Goal: Transaction & Acquisition: Subscribe to service/newsletter

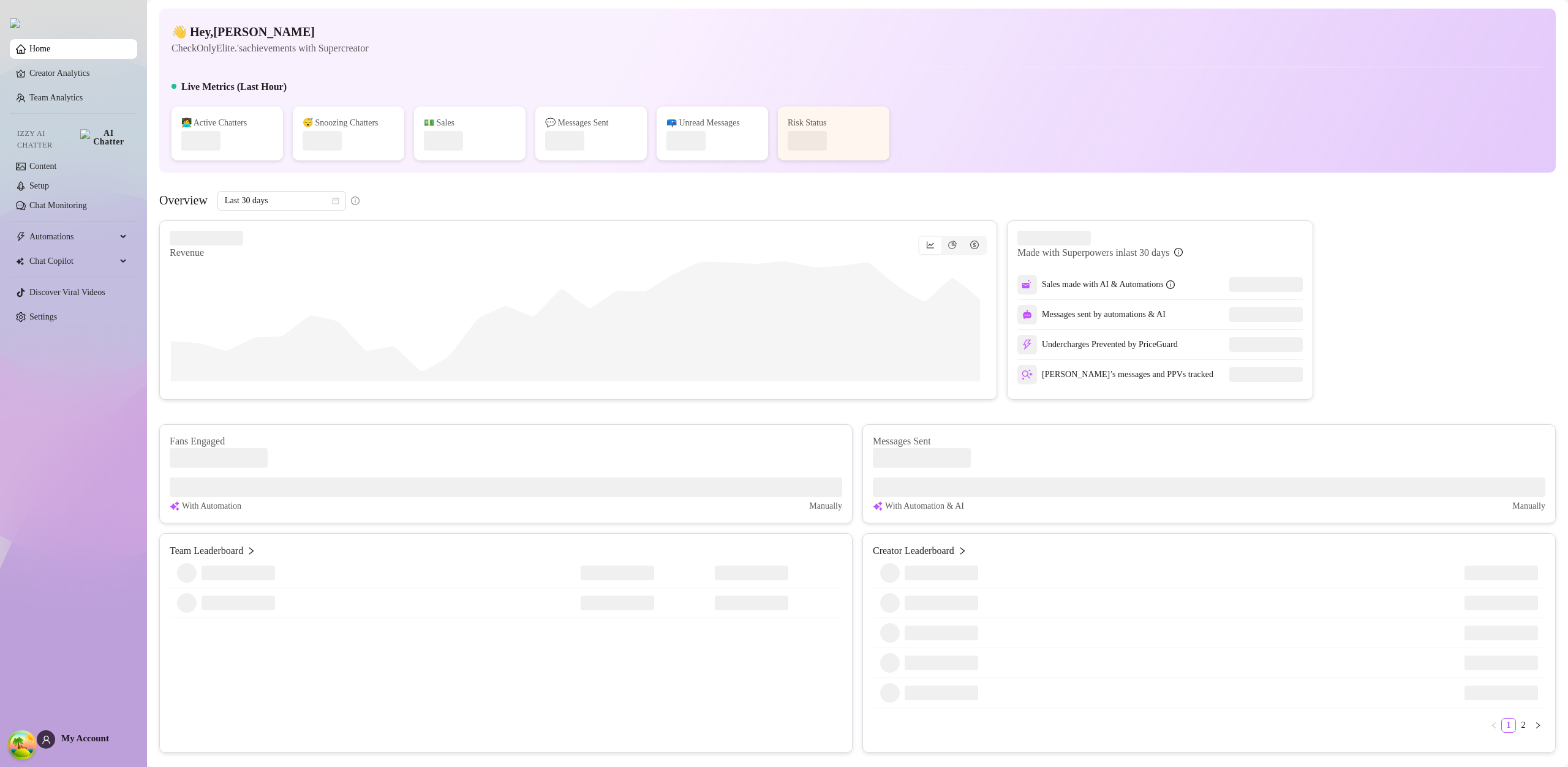
click at [88, 736] on span "My Account" at bounding box center [85, 738] width 48 height 10
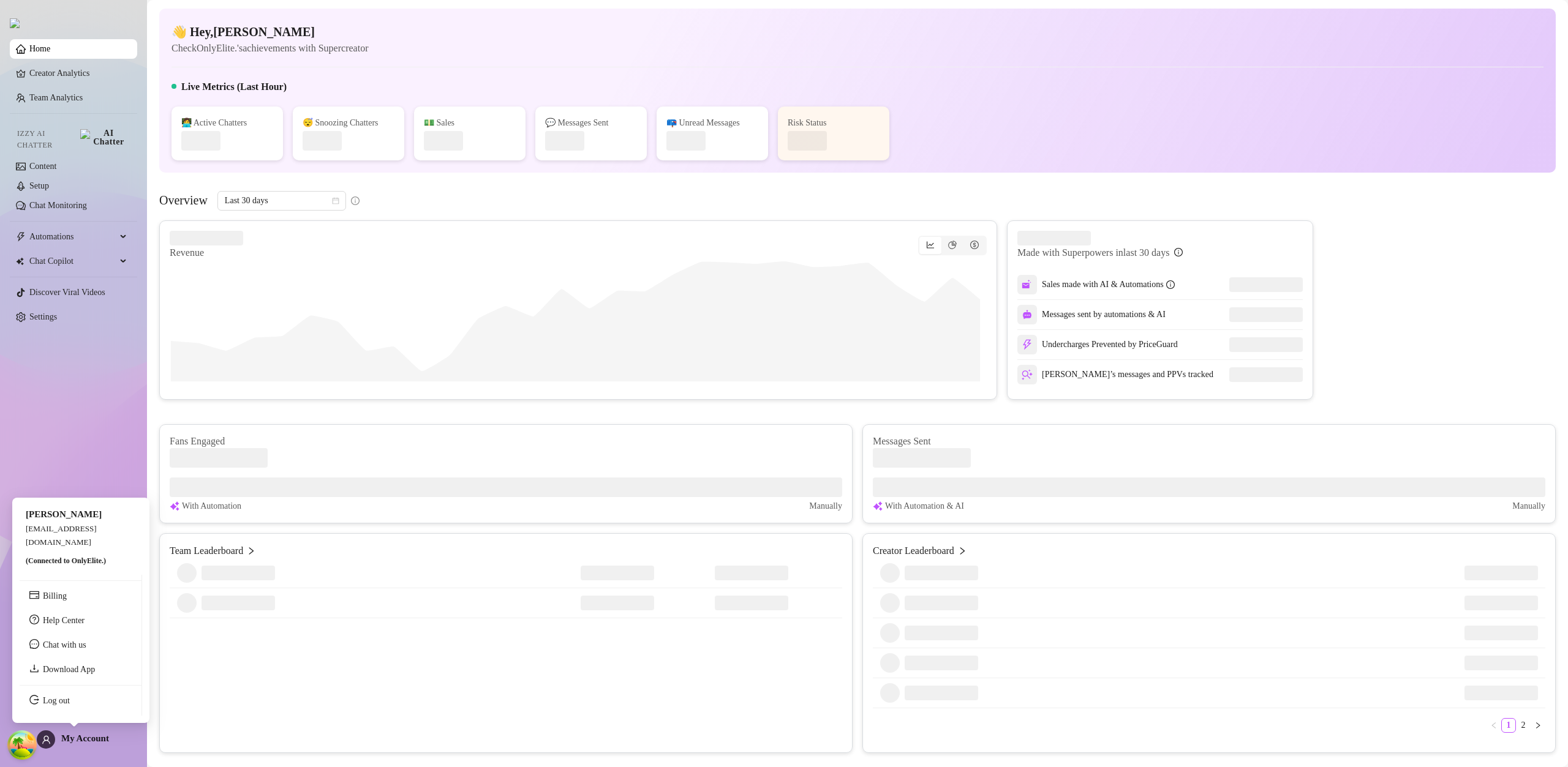
click at [87, 738] on span "My Account" at bounding box center [85, 738] width 48 height 10
click at [70, 705] on link "Log out" at bounding box center [56, 700] width 27 height 10
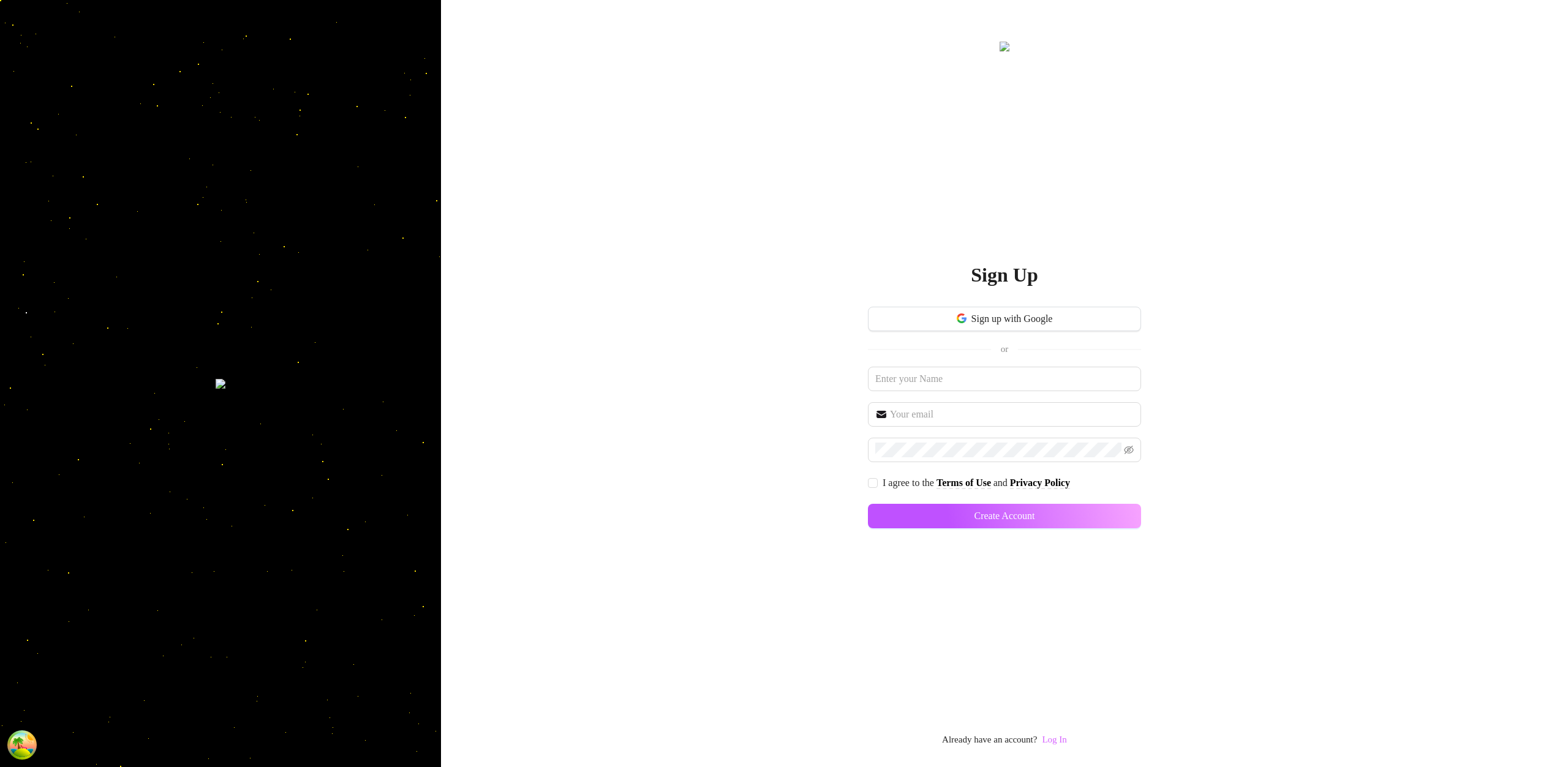
click at [1058, 736] on link "Log In" at bounding box center [1054, 739] width 24 height 10
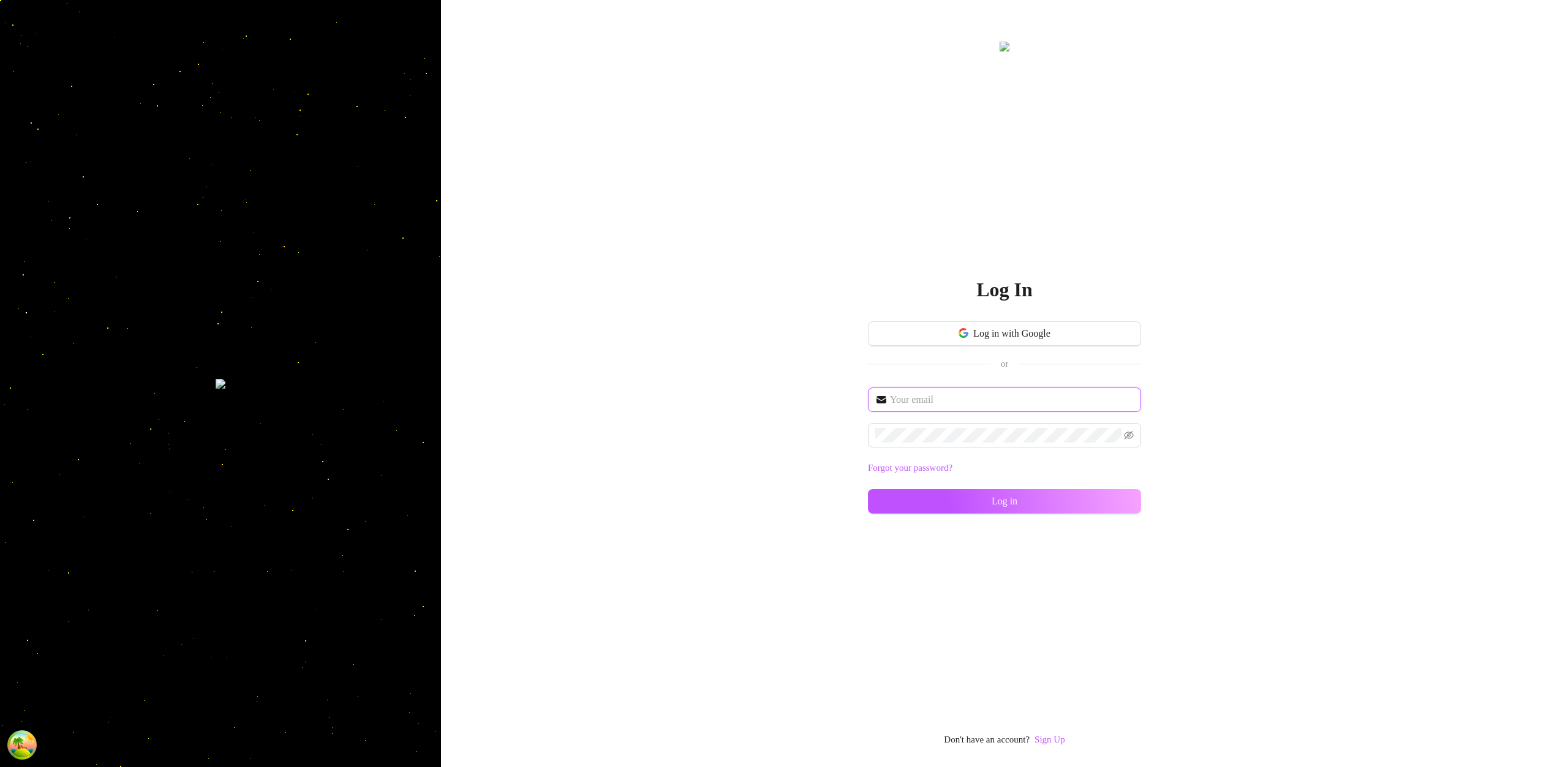
click at [925, 394] on input "text" at bounding box center [1011, 400] width 244 height 15
type input "im@supercreator.app"
click at [1112, 497] on button "Log in" at bounding box center [1004, 501] width 273 height 24
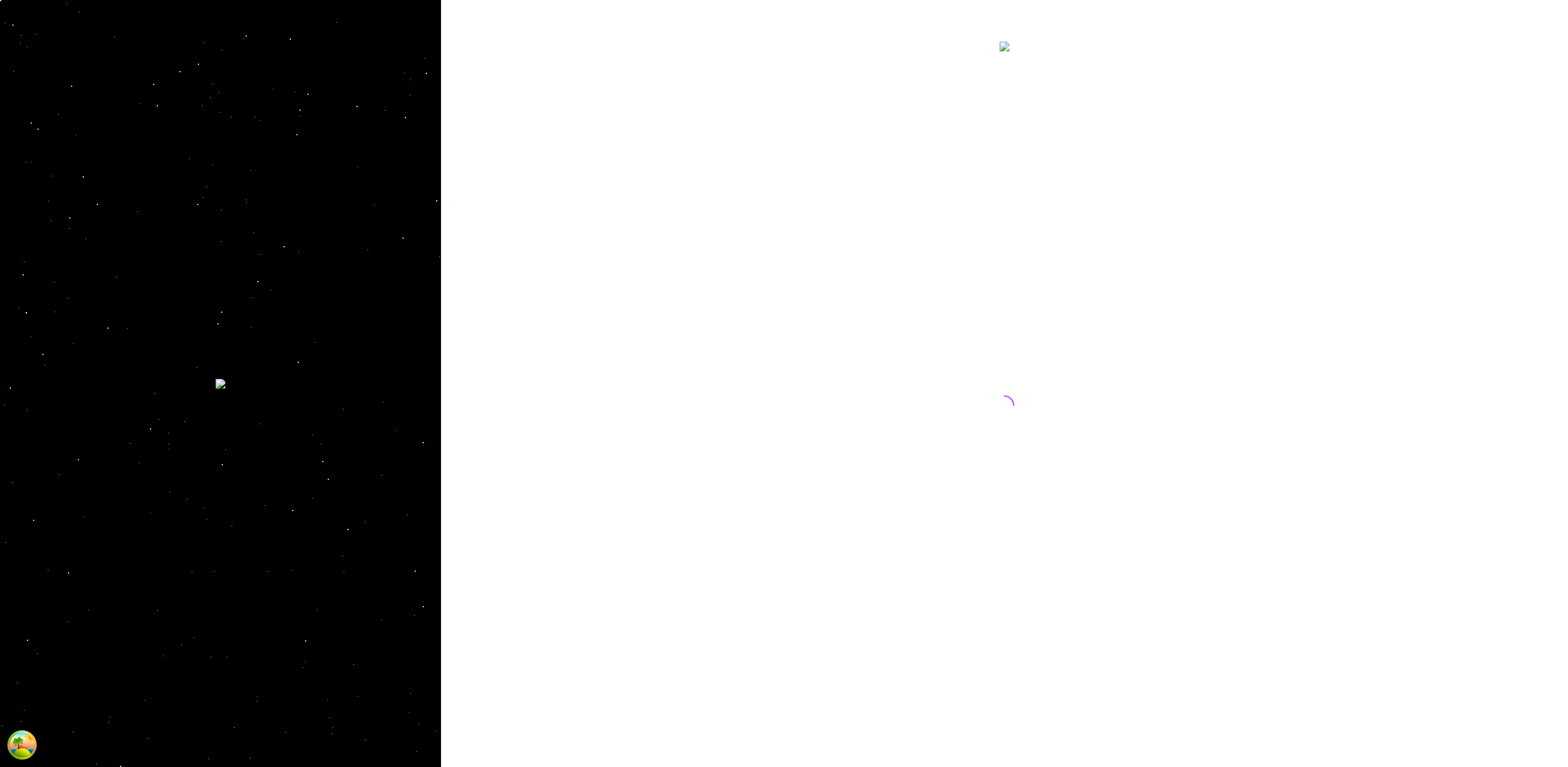
click at [1227, 168] on div at bounding box center [1005, 383] width 1127 height 767
click at [1151, 29] on div at bounding box center [1005, 383] width 1127 height 767
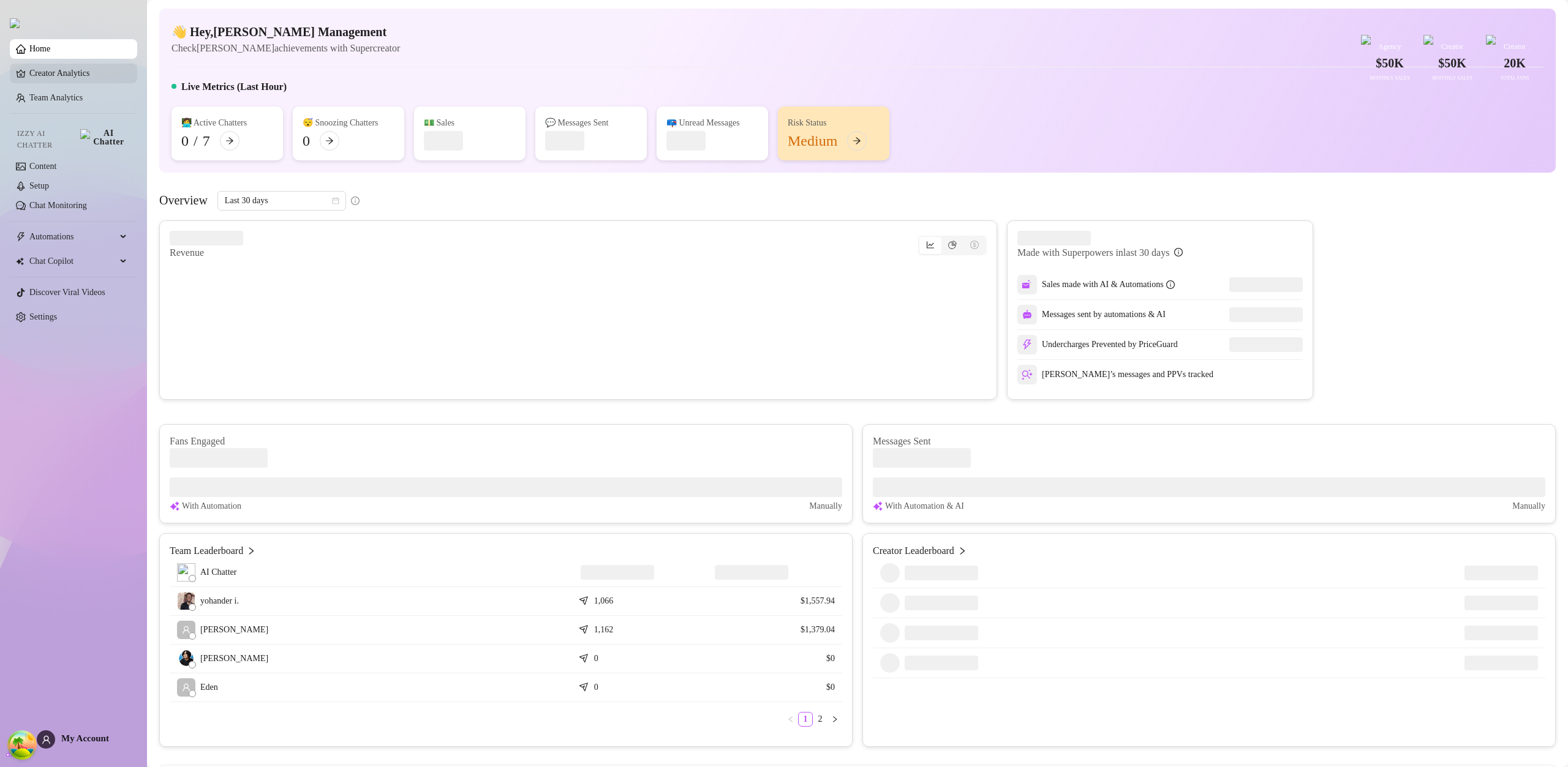
click at [88, 71] on link "Creator Analytics" at bounding box center [78, 73] width 98 height 20
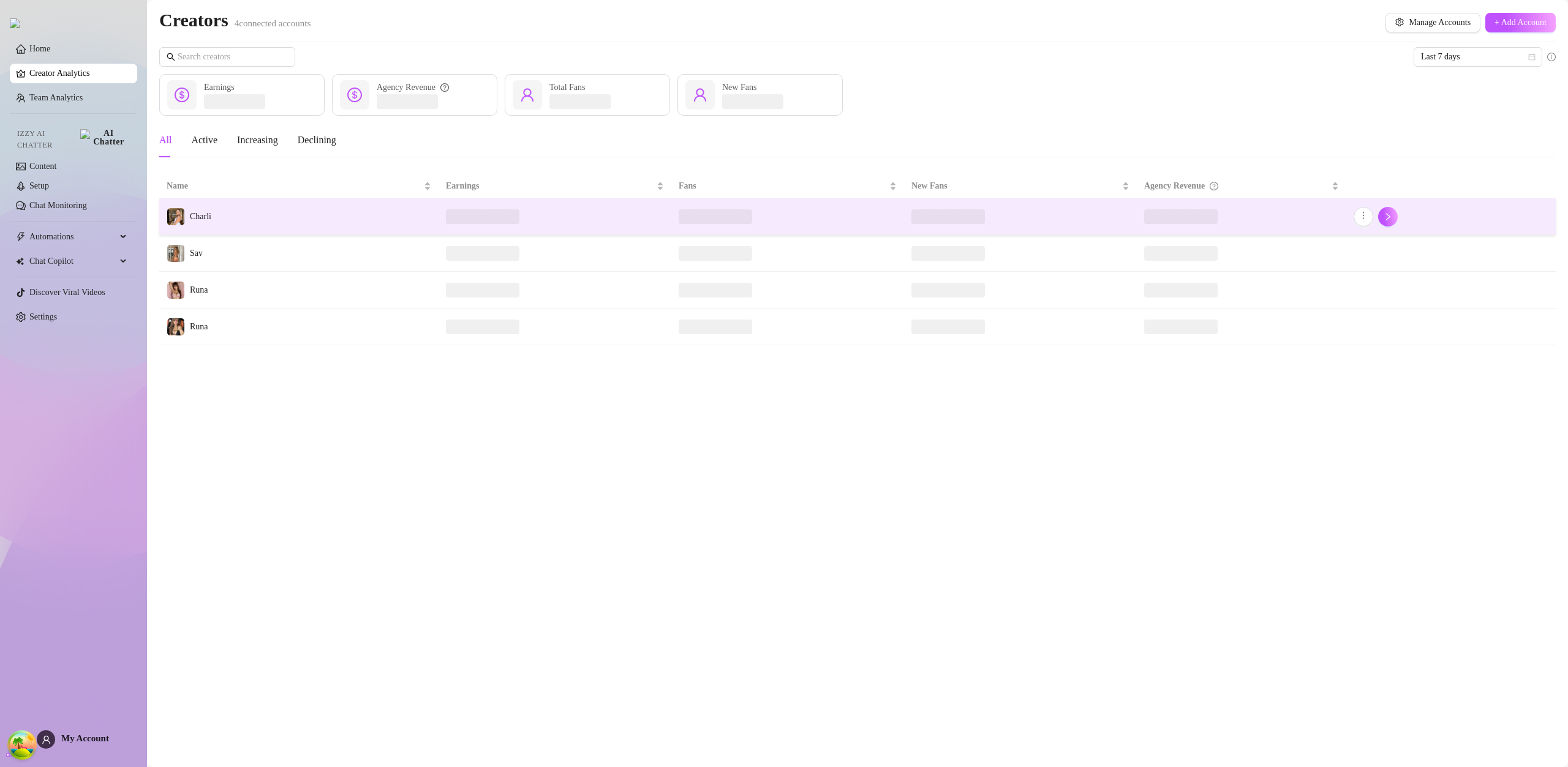
click at [248, 216] on td "Charli" at bounding box center [298, 217] width 279 height 37
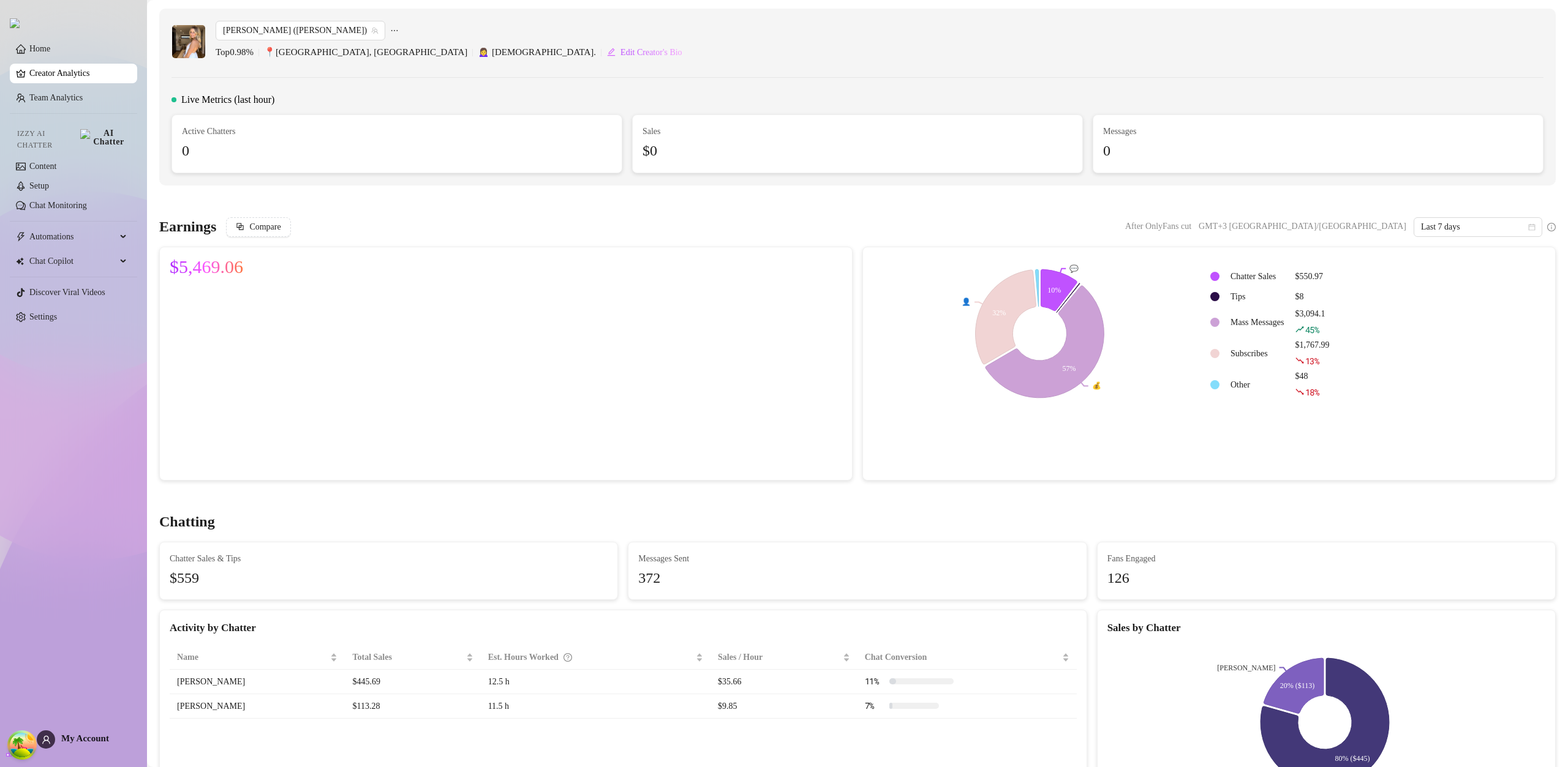
click at [1062, 299] on rect at bounding box center [1039, 333] width 333 height 153
click at [1065, 294] on icon at bounding box center [1070, 295] width 26 height 33
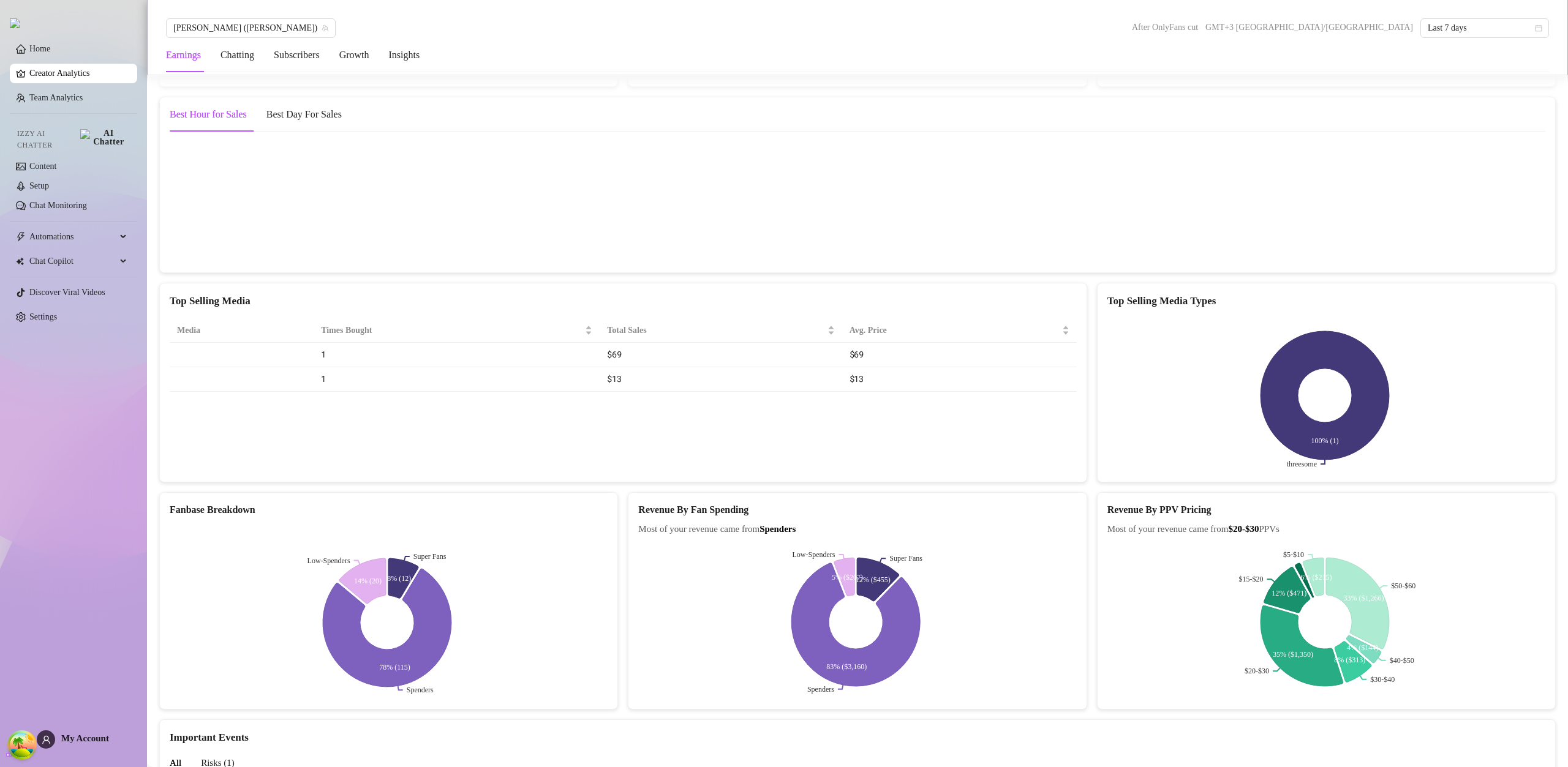
scroll to position [2201, 0]
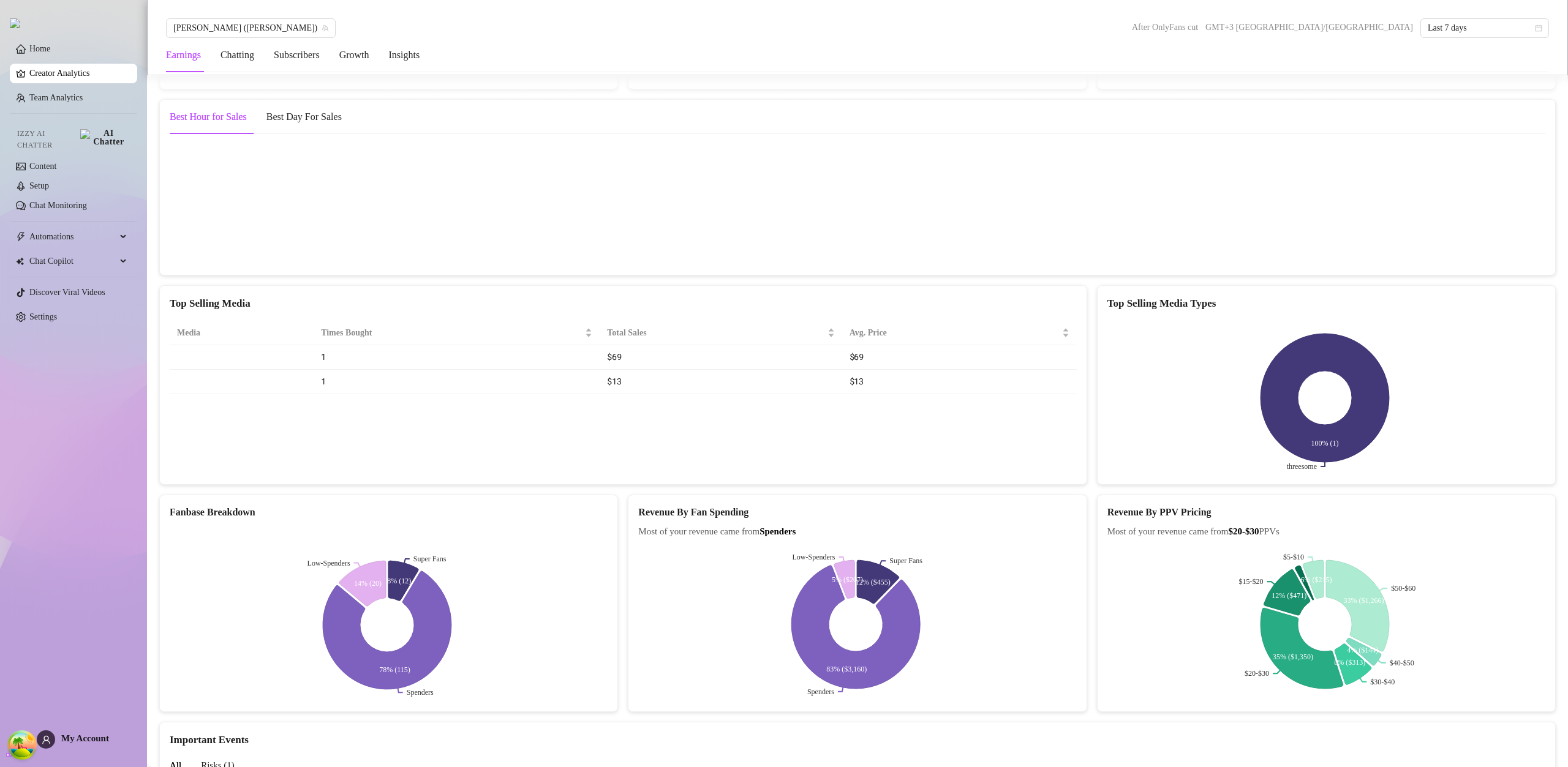
click at [73, 731] on div "My Account" at bounding box center [73, 739] width 73 height 18
click at [81, 733] on div "My Account" at bounding box center [73, 739] width 73 height 18
click at [86, 733] on div "My Account" at bounding box center [73, 739] width 73 height 18
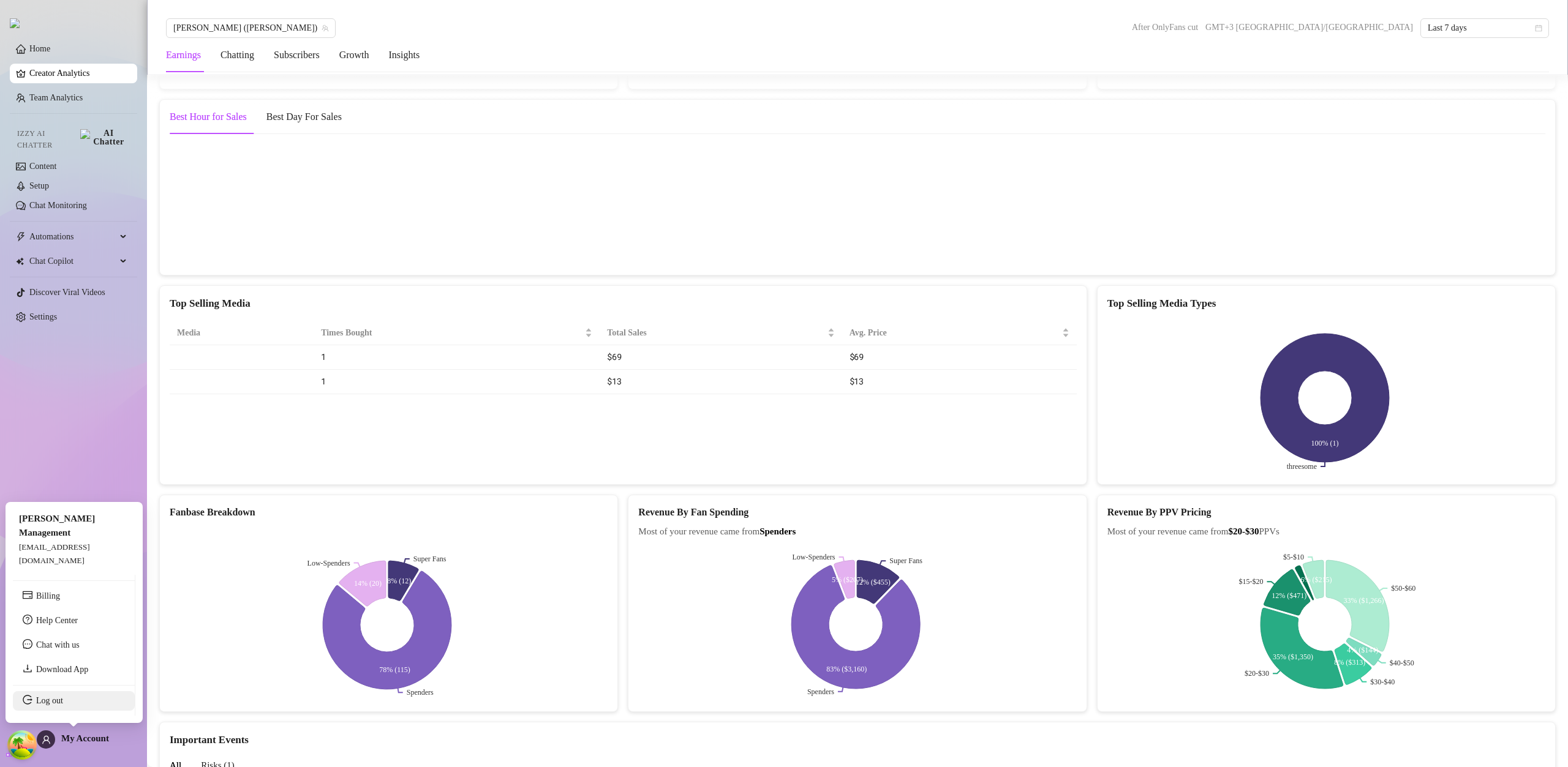
click at [63, 703] on link "Log out" at bounding box center [49, 700] width 27 height 10
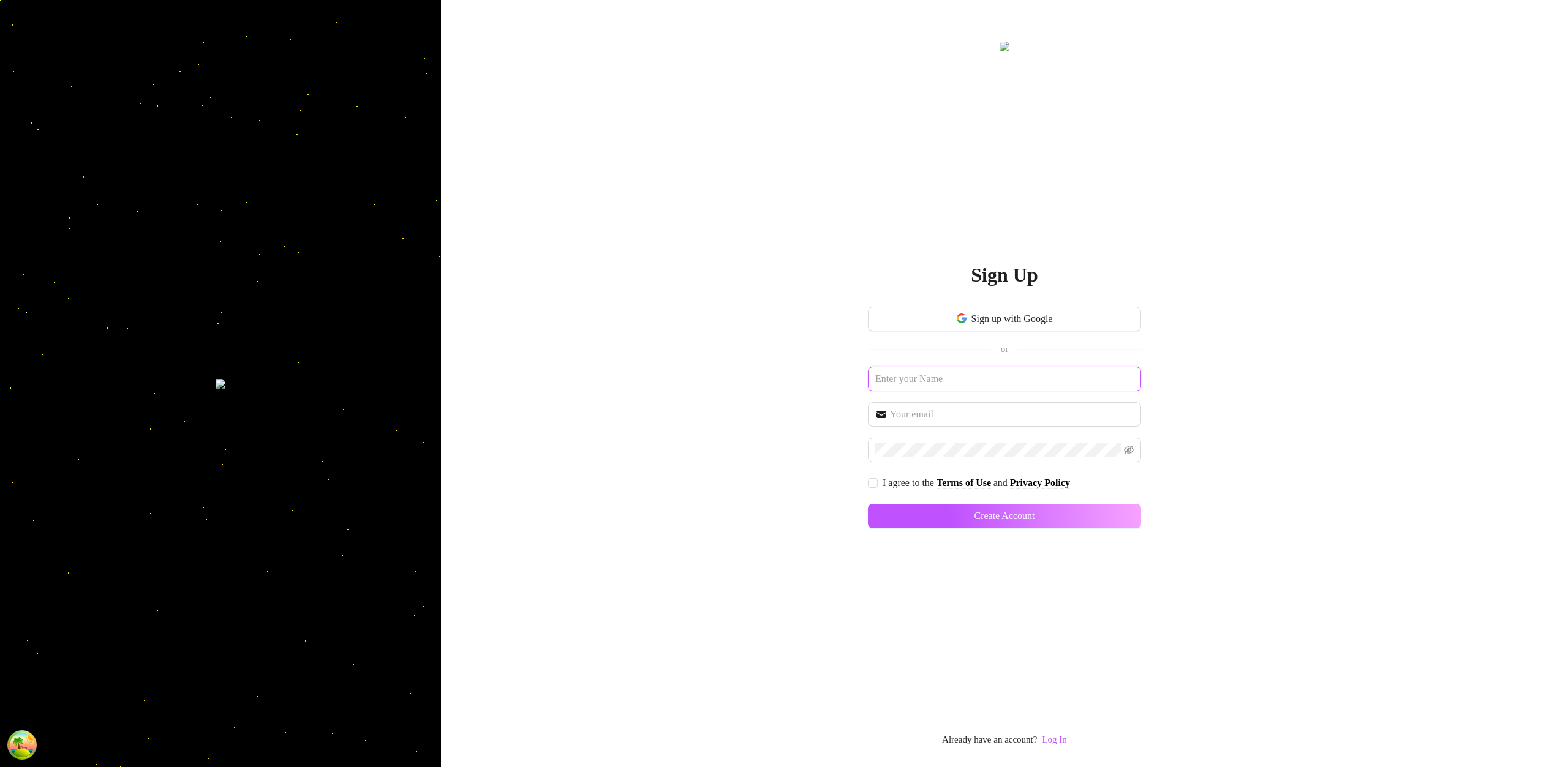
click at [939, 376] on input "text" at bounding box center [1004, 379] width 273 height 24
click at [939, 375] on input "text" at bounding box center [1004, 379] width 273 height 24
type input "ochaloma"
paste input "ochaloma"
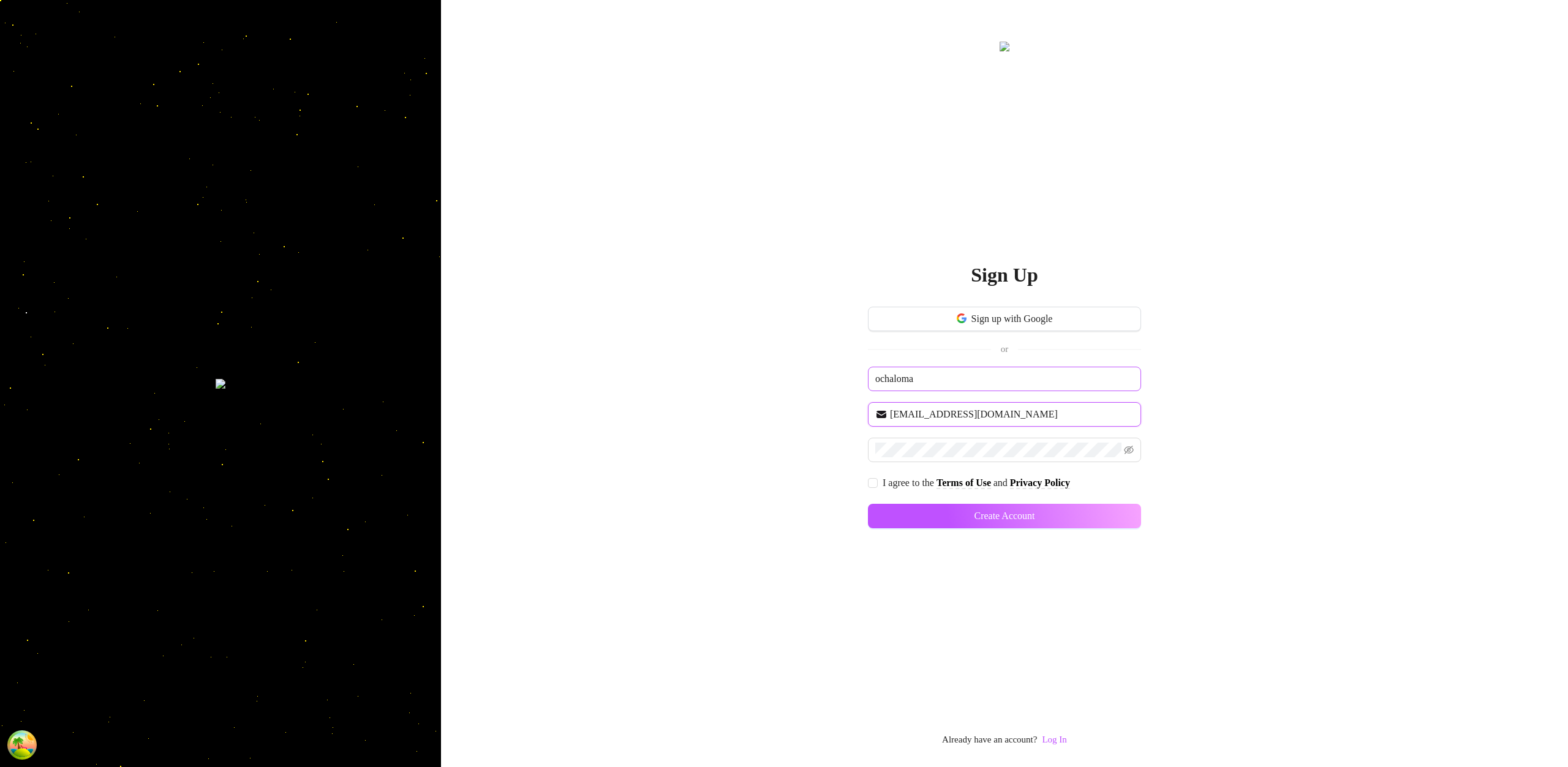
type input "[EMAIL_ADDRESS][DOMAIN_NAME]"
click at [875, 484] on input "I agree to the Terms of Use and Privacy Policy" at bounding box center [872, 483] width 9 height 9
checkbox input "true"
click at [1001, 511] on span "Create Account" at bounding box center [1004, 516] width 61 height 11
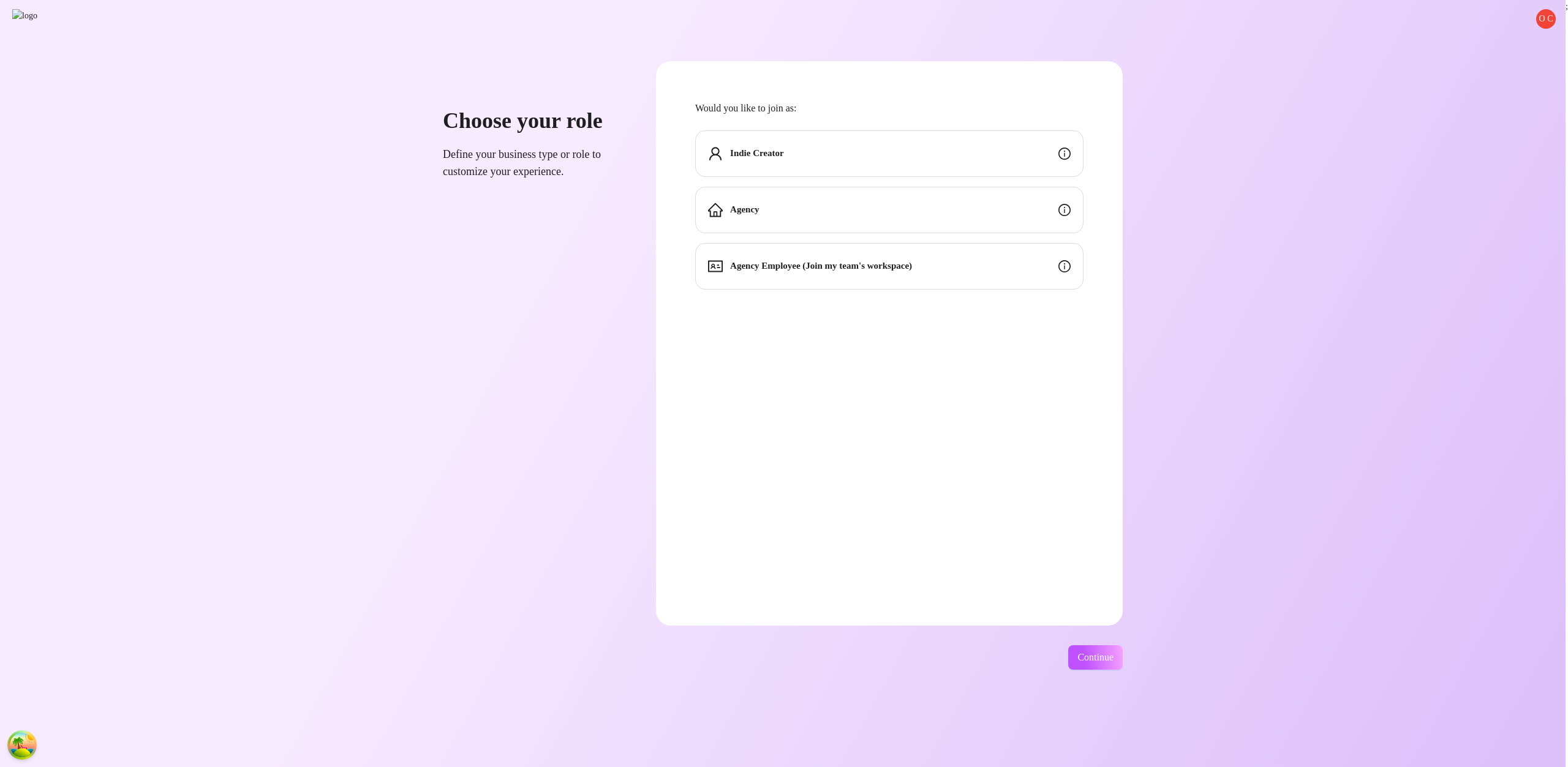
click at [886, 151] on div "Indie Creator" at bounding box center [890, 154] width 388 height 47
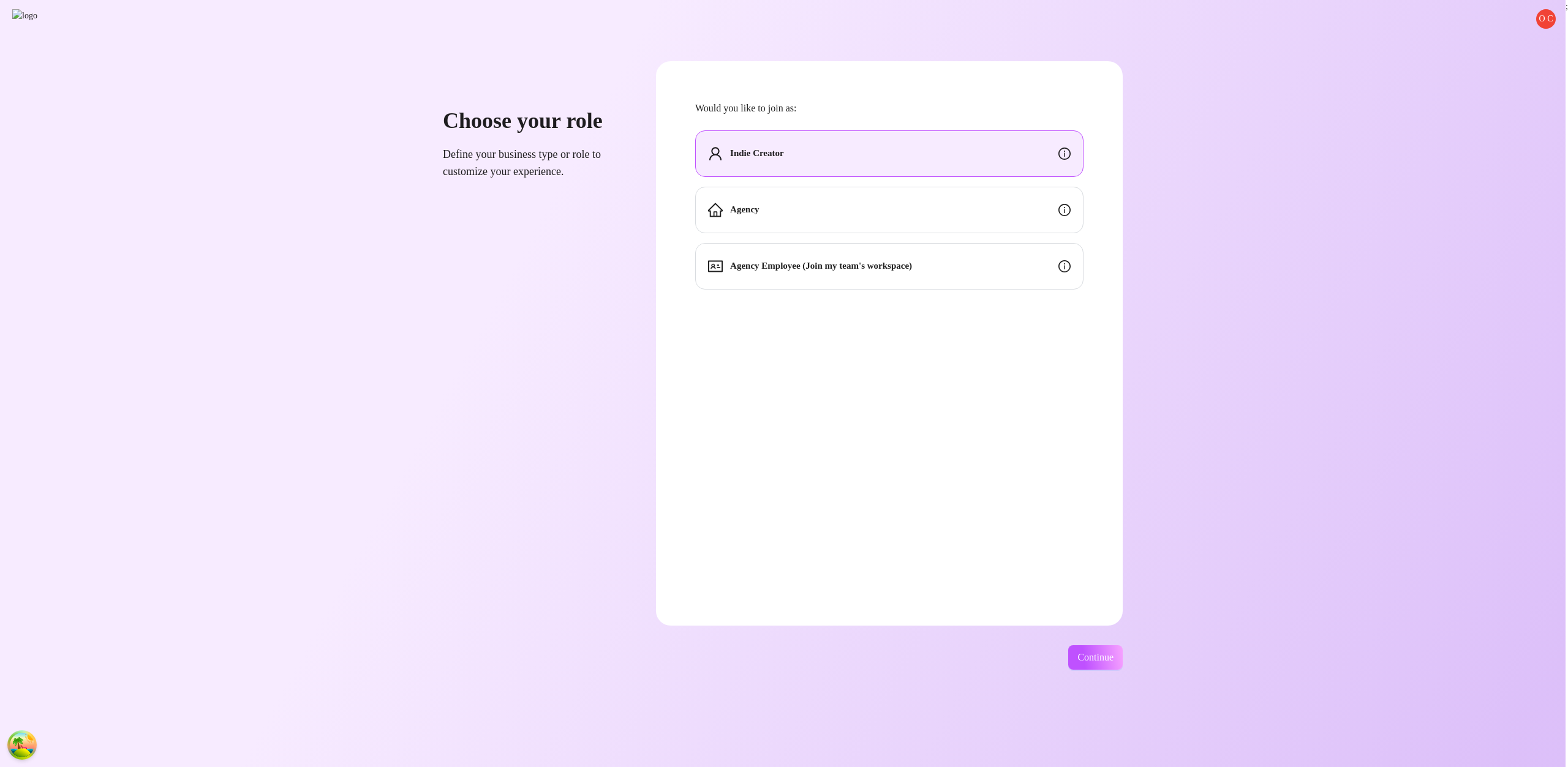
click at [886, 151] on div "Indie Creator" at bounding box center [890, 154] width 388 height 47
click at [1123, 661] on button "Continue" at bounding box center [1095, 657] width 54 height 24
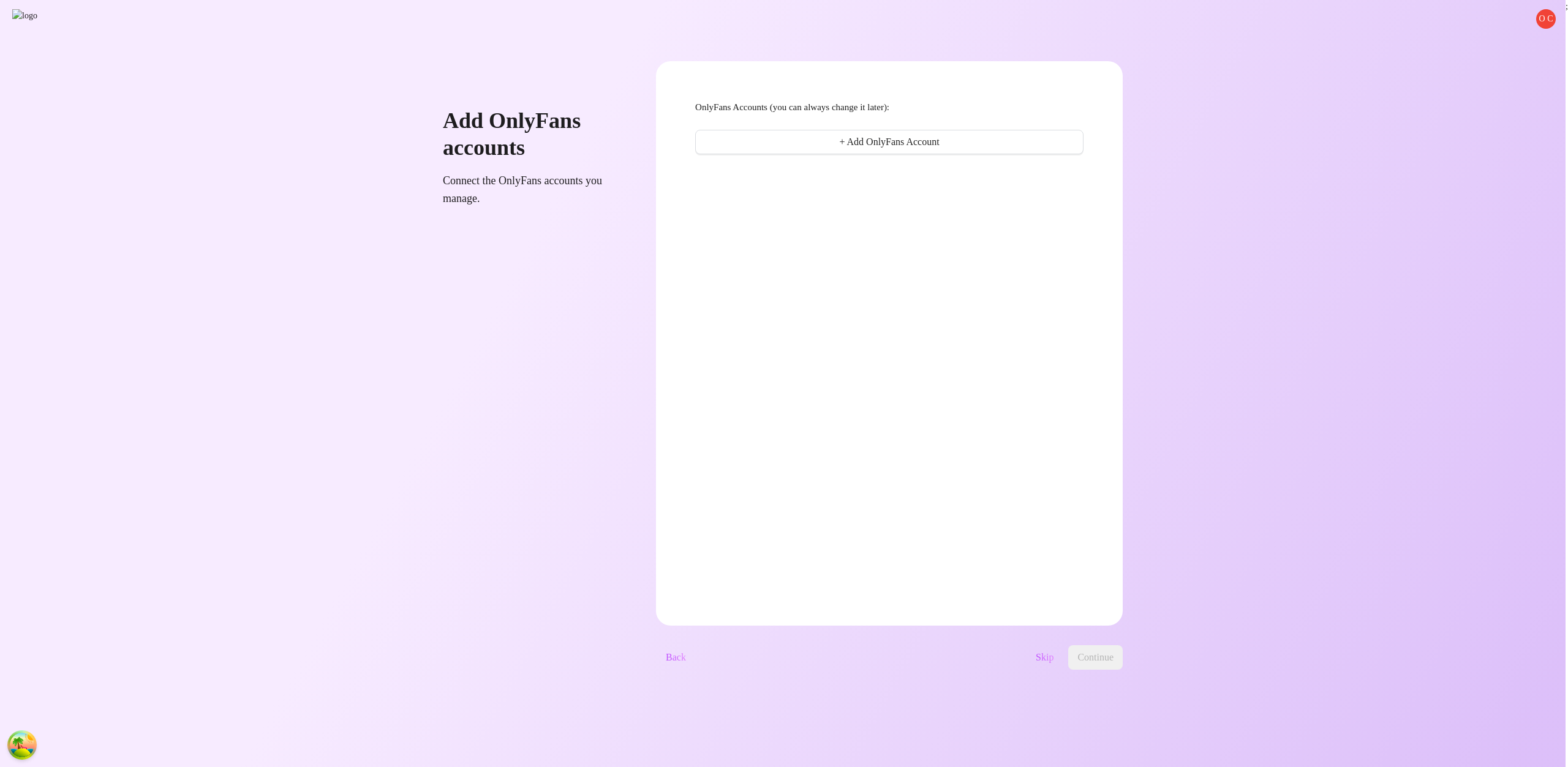
click at [1059, 653] on div "Skip Continue" at bounding box center [909, 657] width 427 height 24
click at [1054, 656] on span "Skip" at bounding box center [1044, 657] width 18 height 11
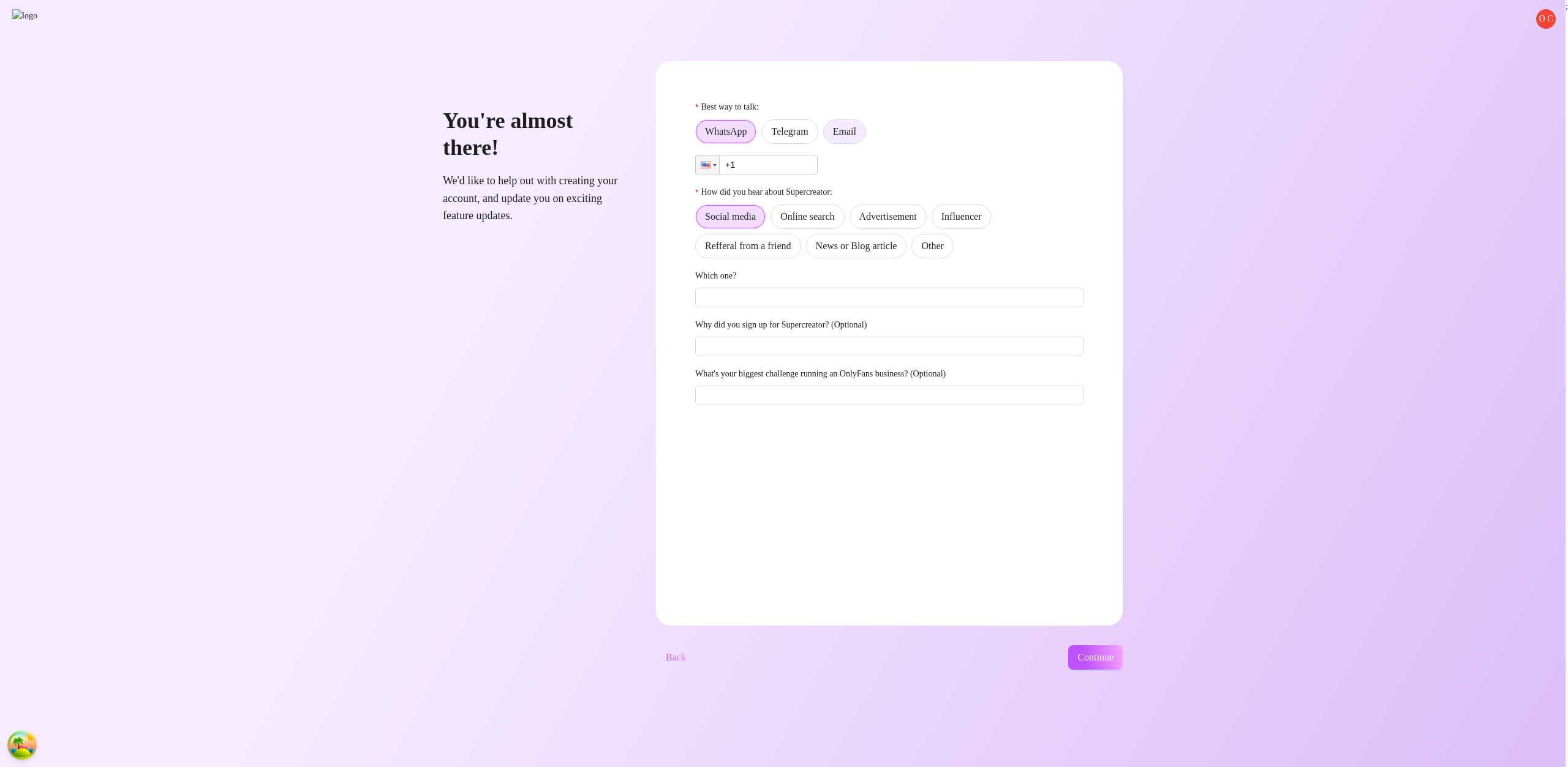
click at [866, 135] on label "Email" at bounding box center [844, 131] width 43 height 24
click at [826, 135] on input "Email" at bounding box center [826, 135] width 0 height 0
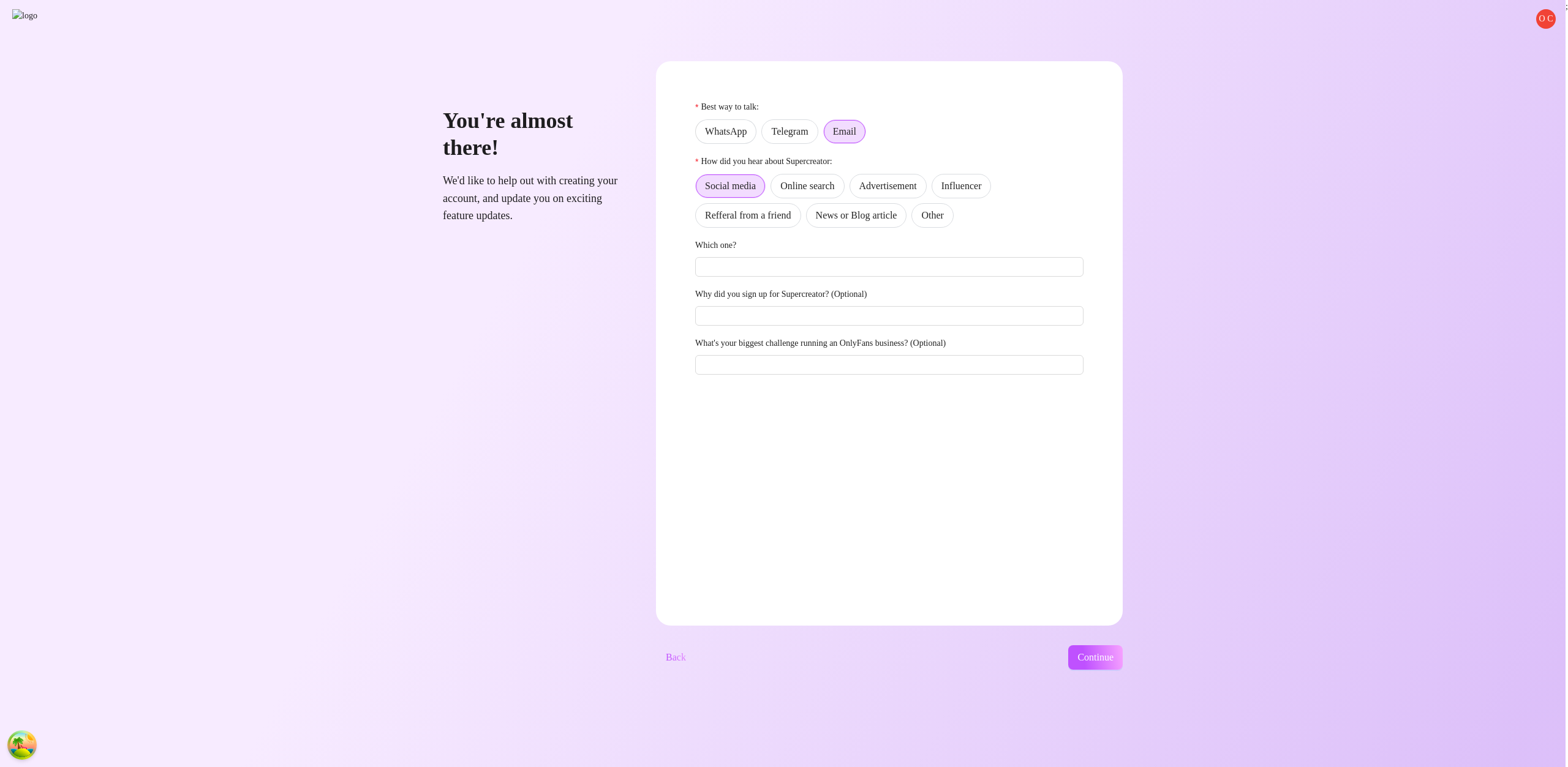
click at [953, 224] on label "Other" at bounding box center [932, 215] width 42 height 24
click at [915, 218] on input "Other" at bounding box center [915, 218] width 0 height 0
click at [1113, 659] on span "Continue" at bounding box center [1095, 657] width 36 height 11
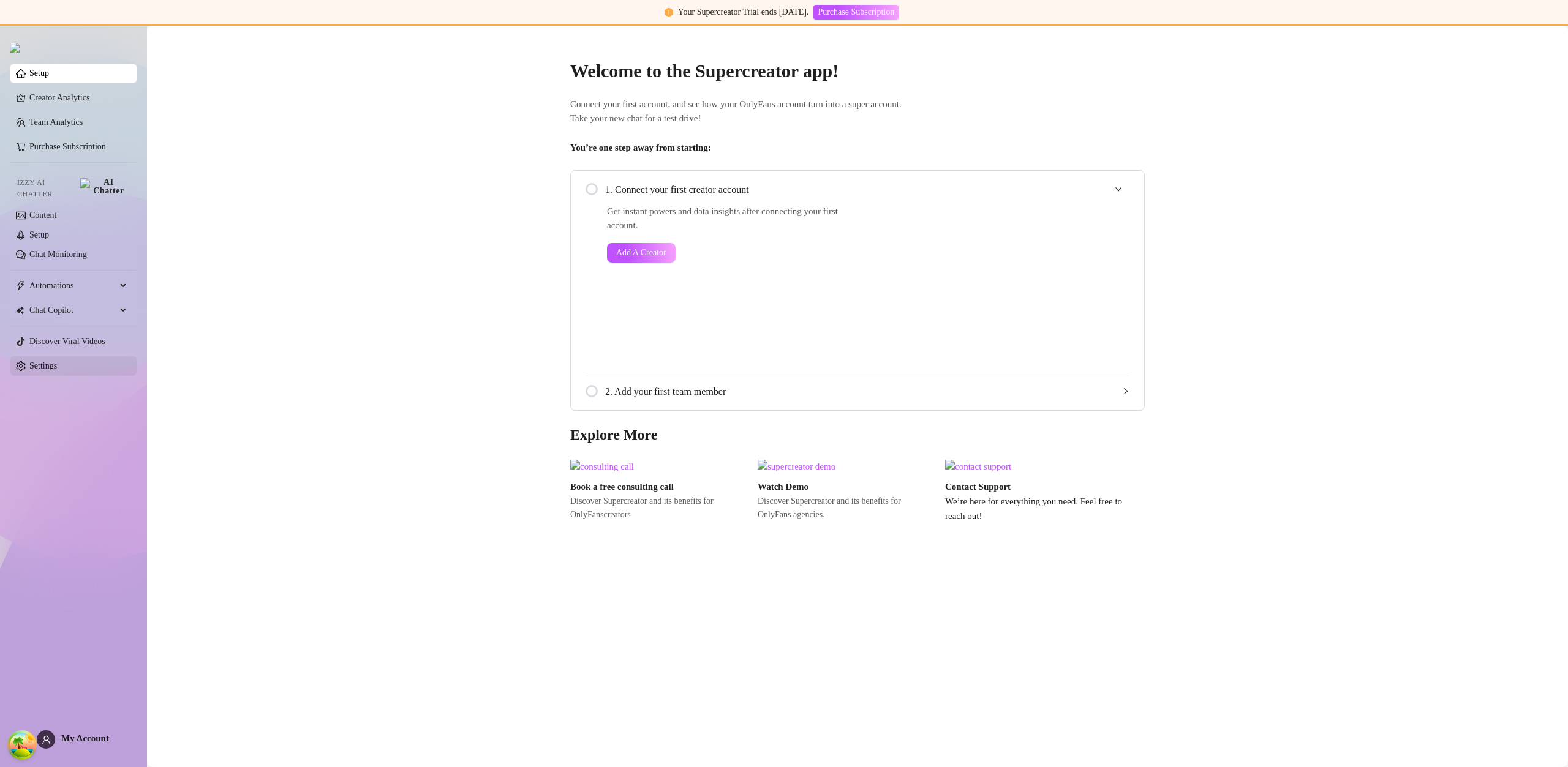
click at [57, 361] on link "Settings" at bounding box center [43, 366] width 28 height 10
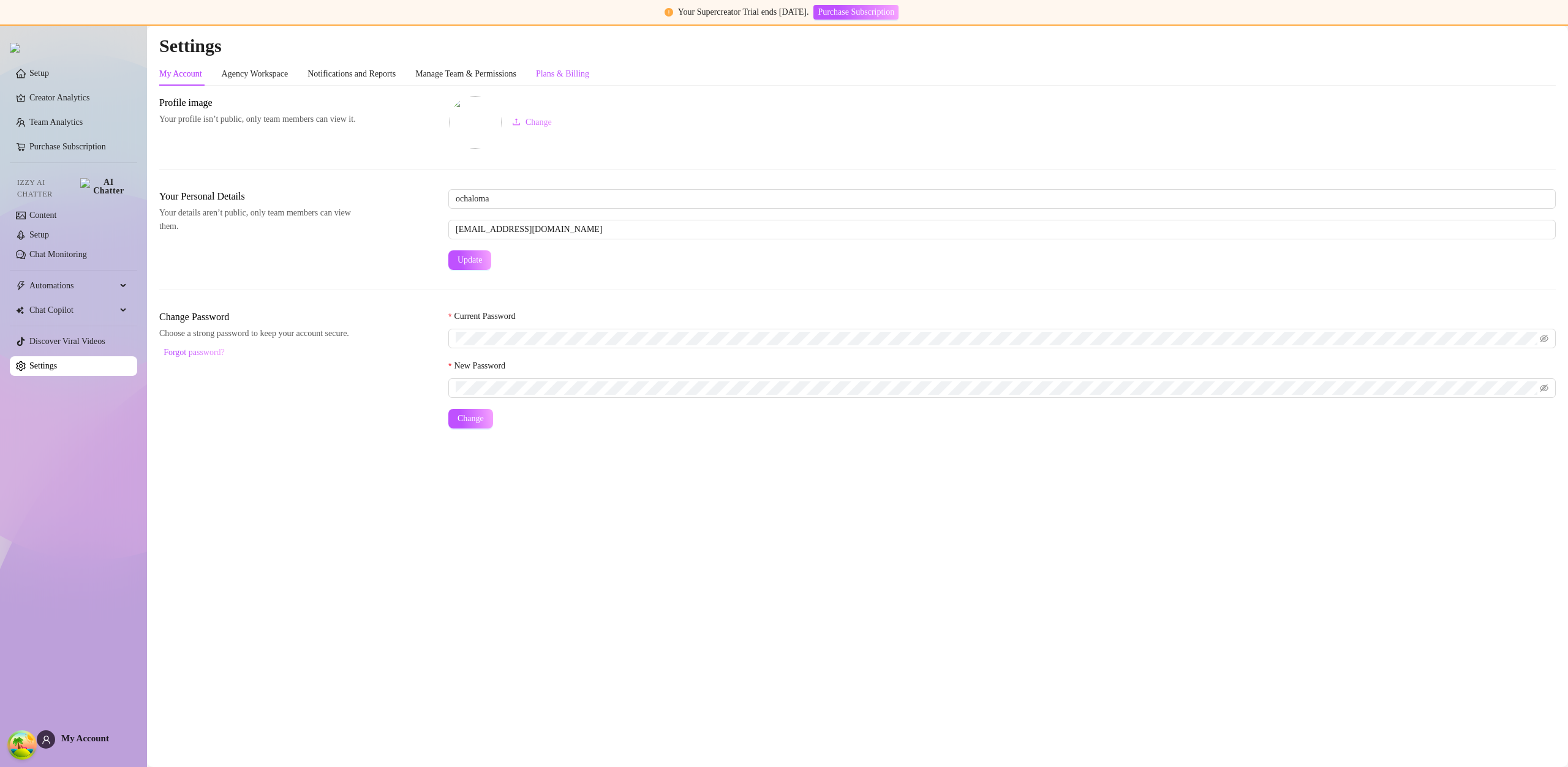
click at [589, 76] on div "Plans & Billing" at bounding box center [562, 74] width 53 height 13
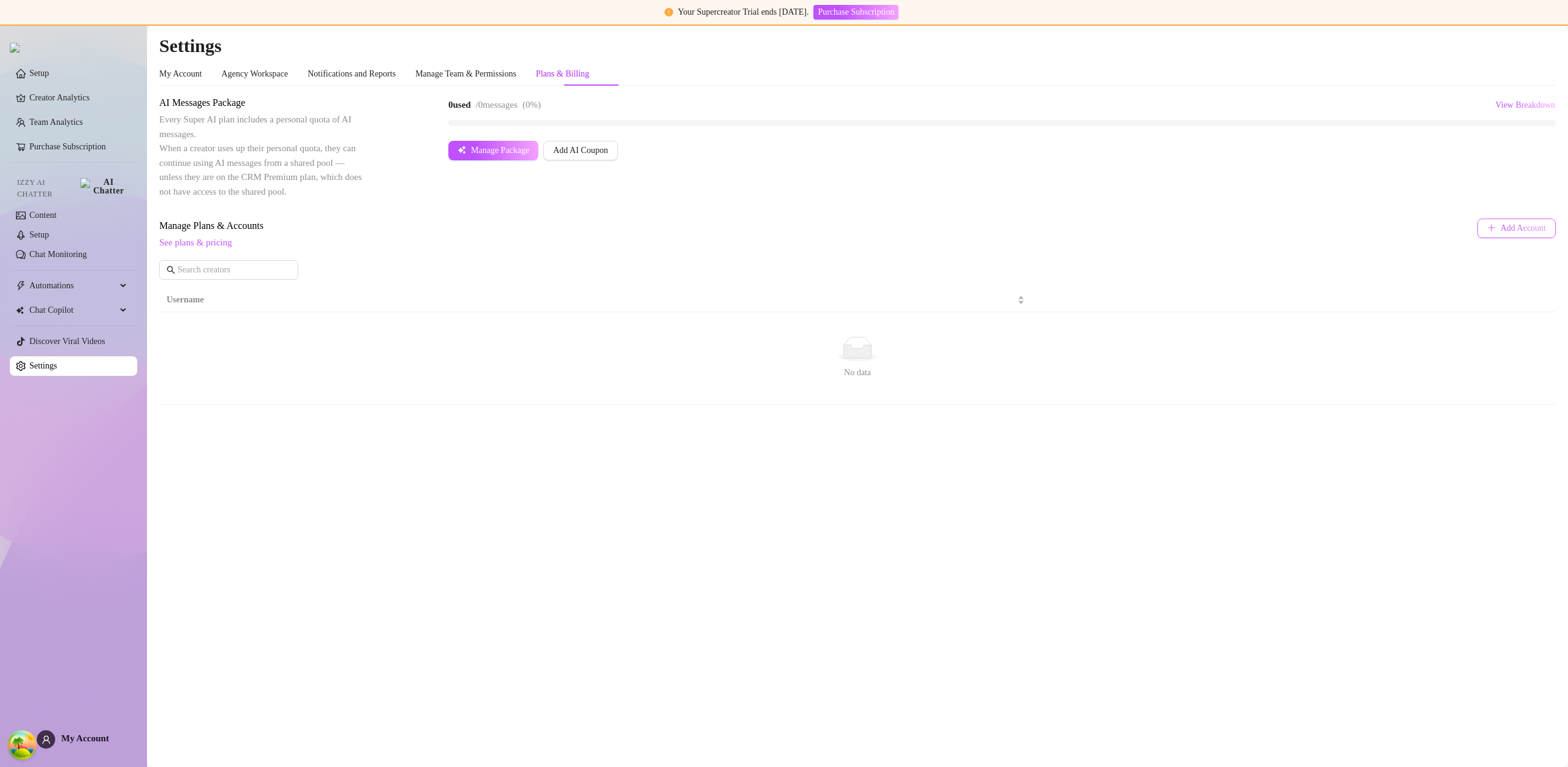
click at [1510, 224] on span "Add Account" at bounding box center [1523, 228] width 45 height 10
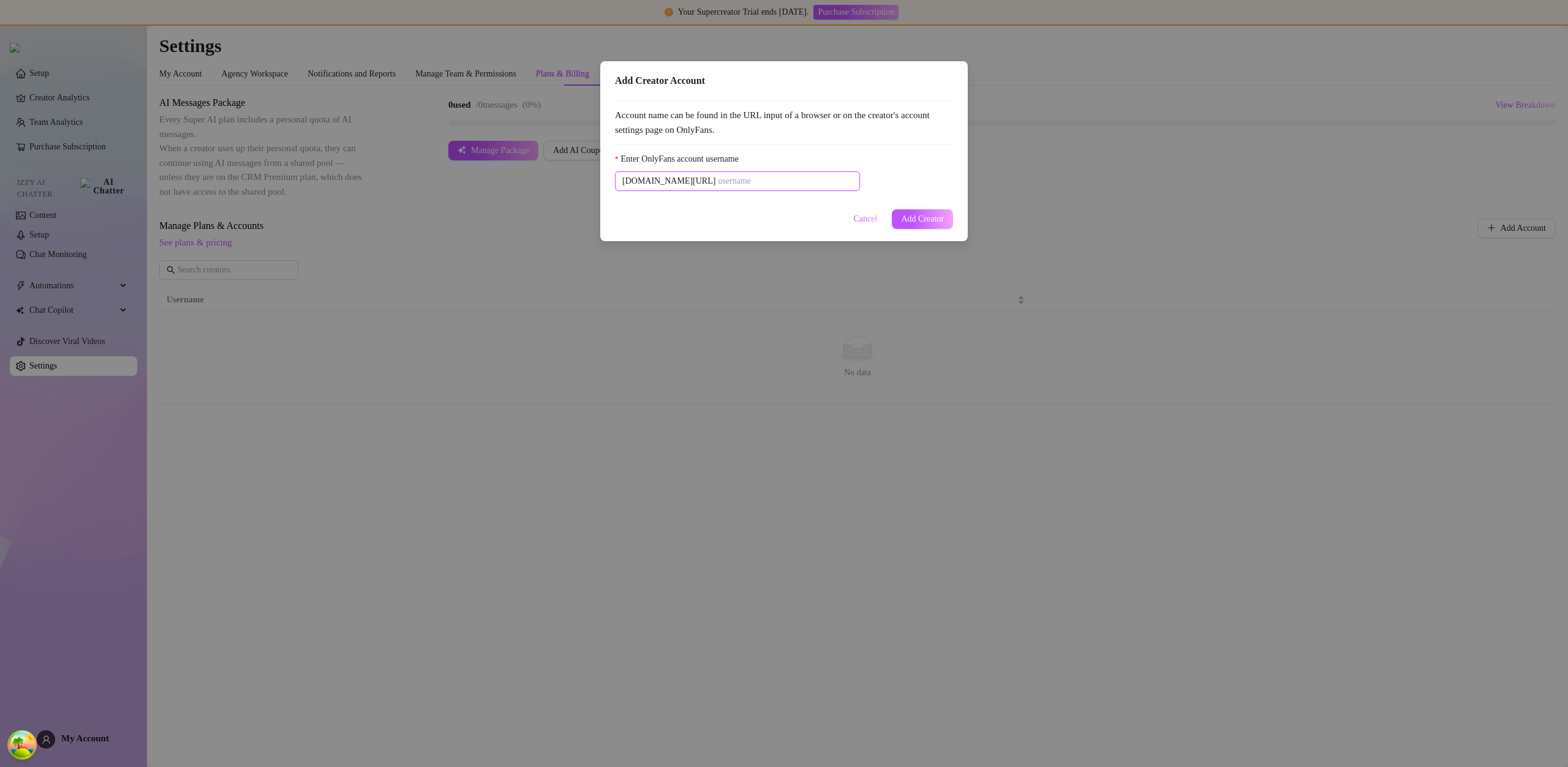
paste input "u21892667nice"
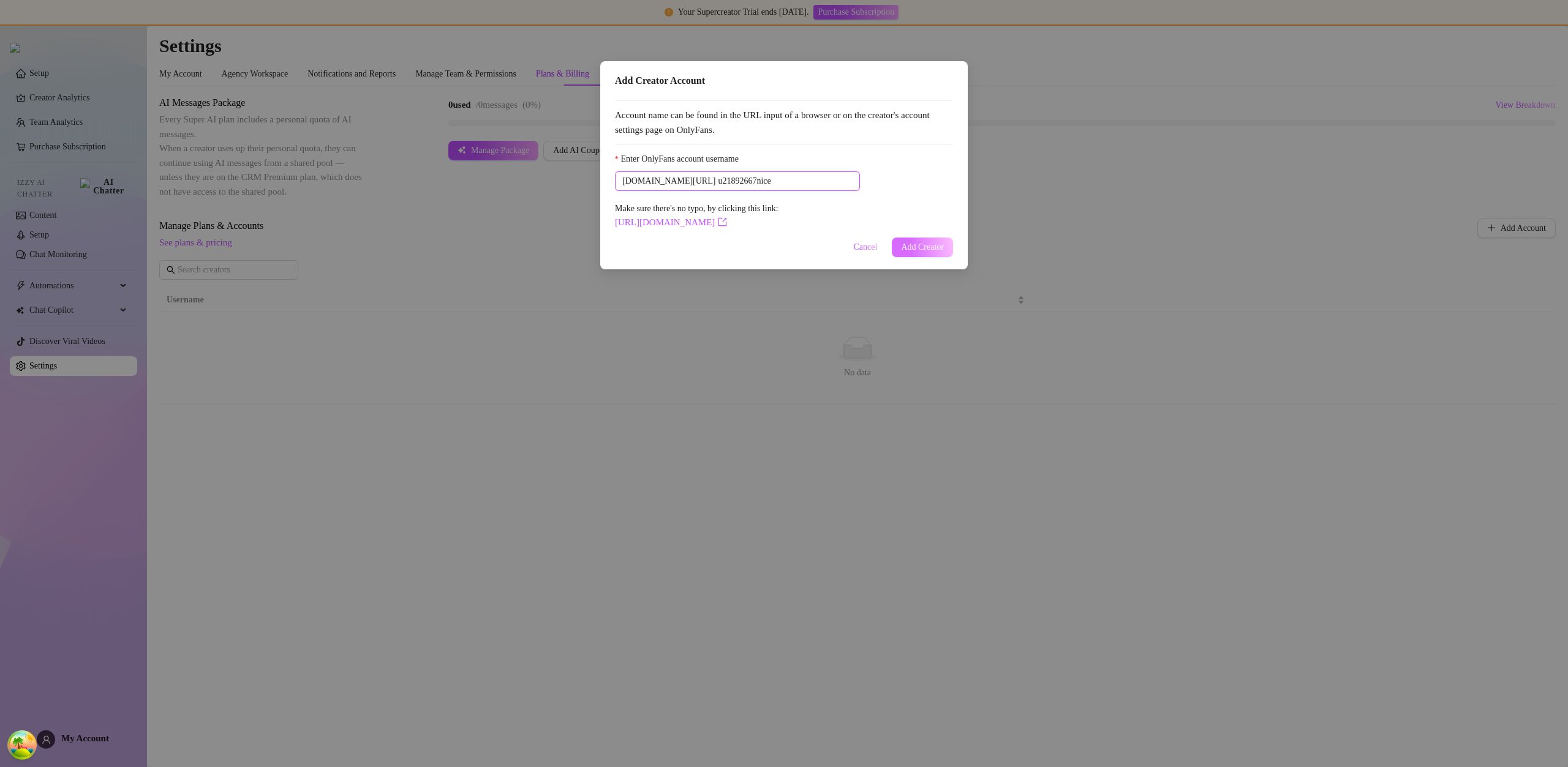
type input "u21892667nice"
click at [933, 244] on span "Add Creator" at bounding box center [922, 247] width 43 height 10
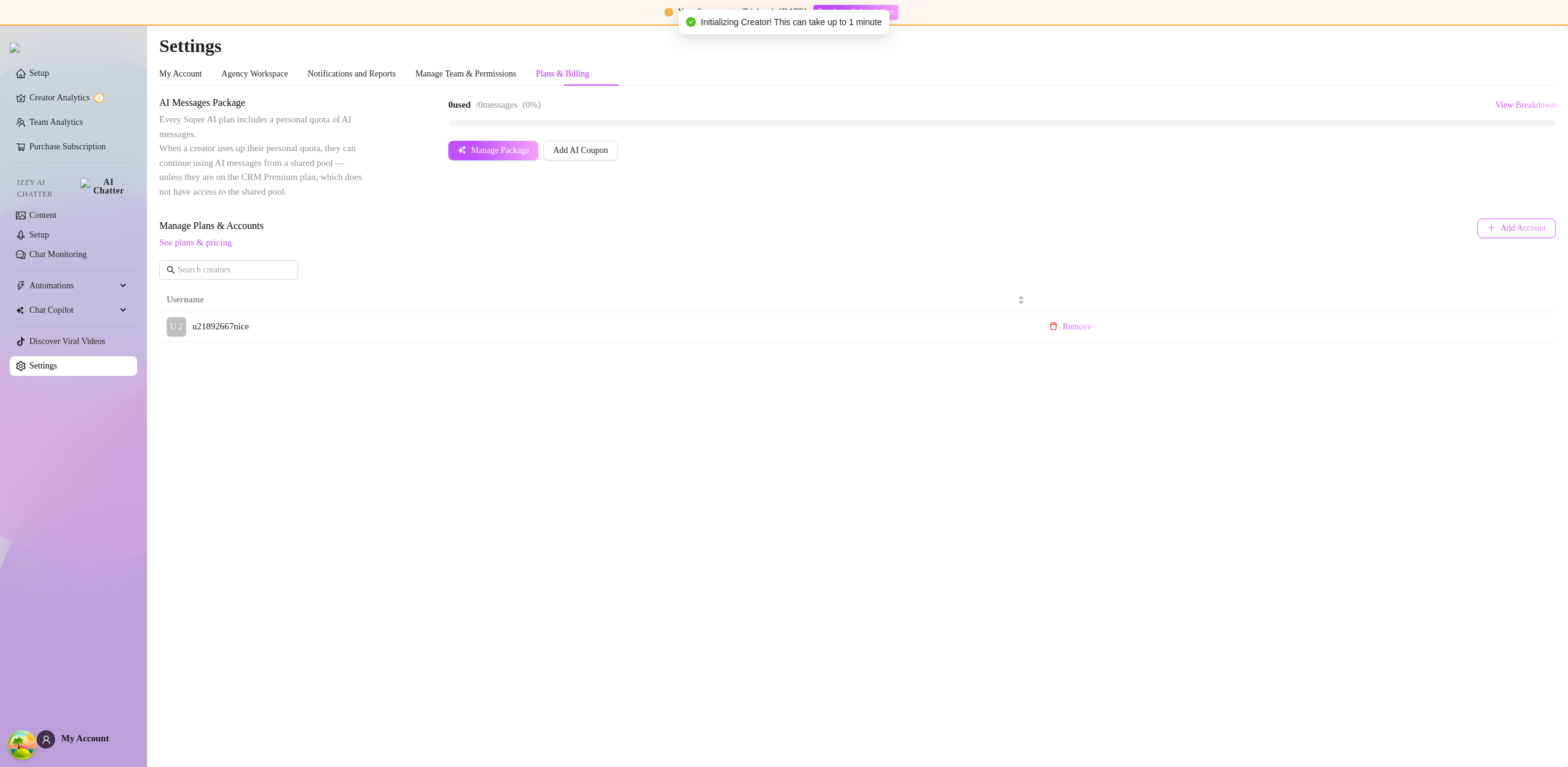
click at [1495, 226] on button "Add Account" at bounding box center [1516, 228] width 78 height 20
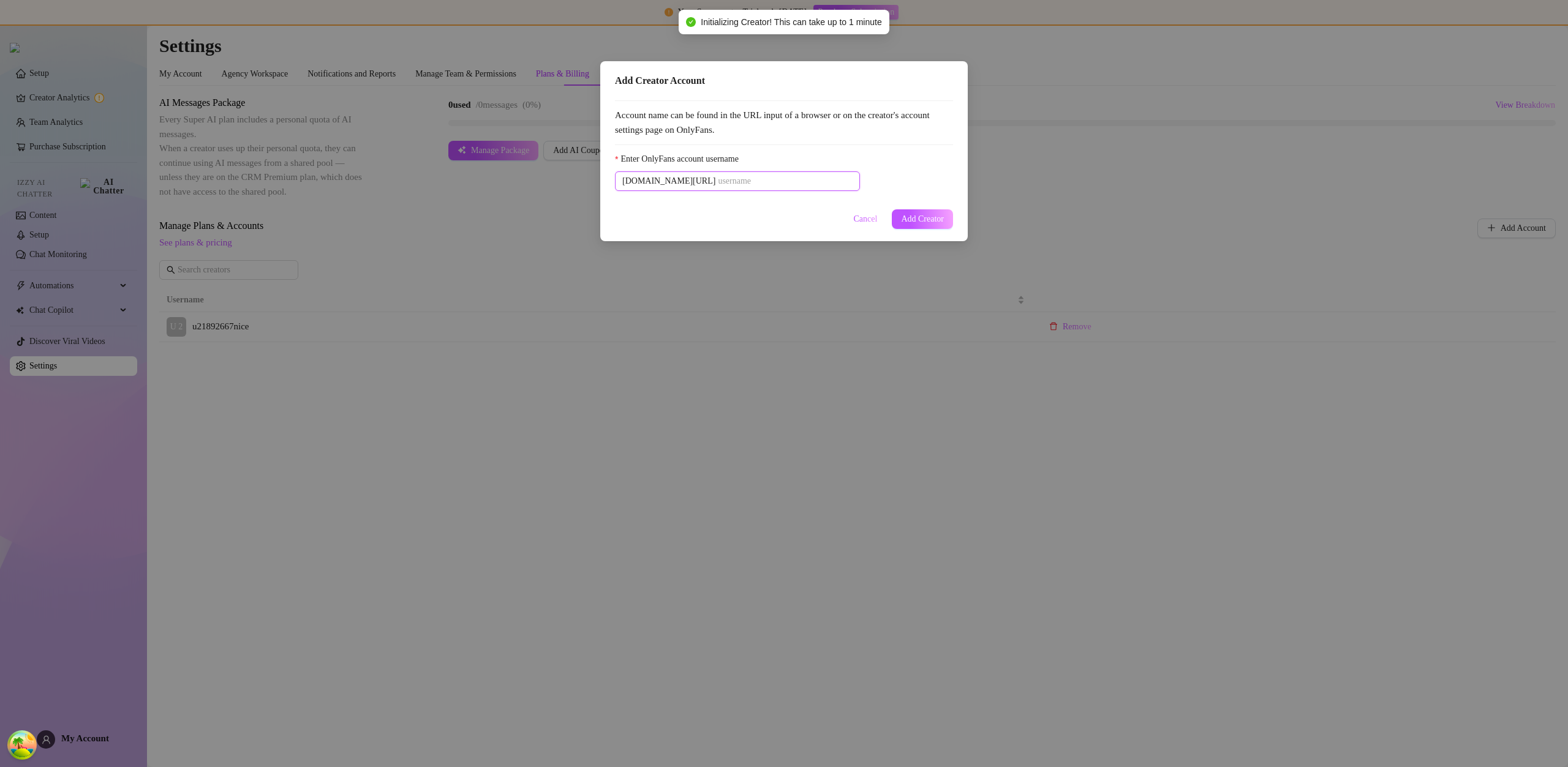
paste input "savsvania"
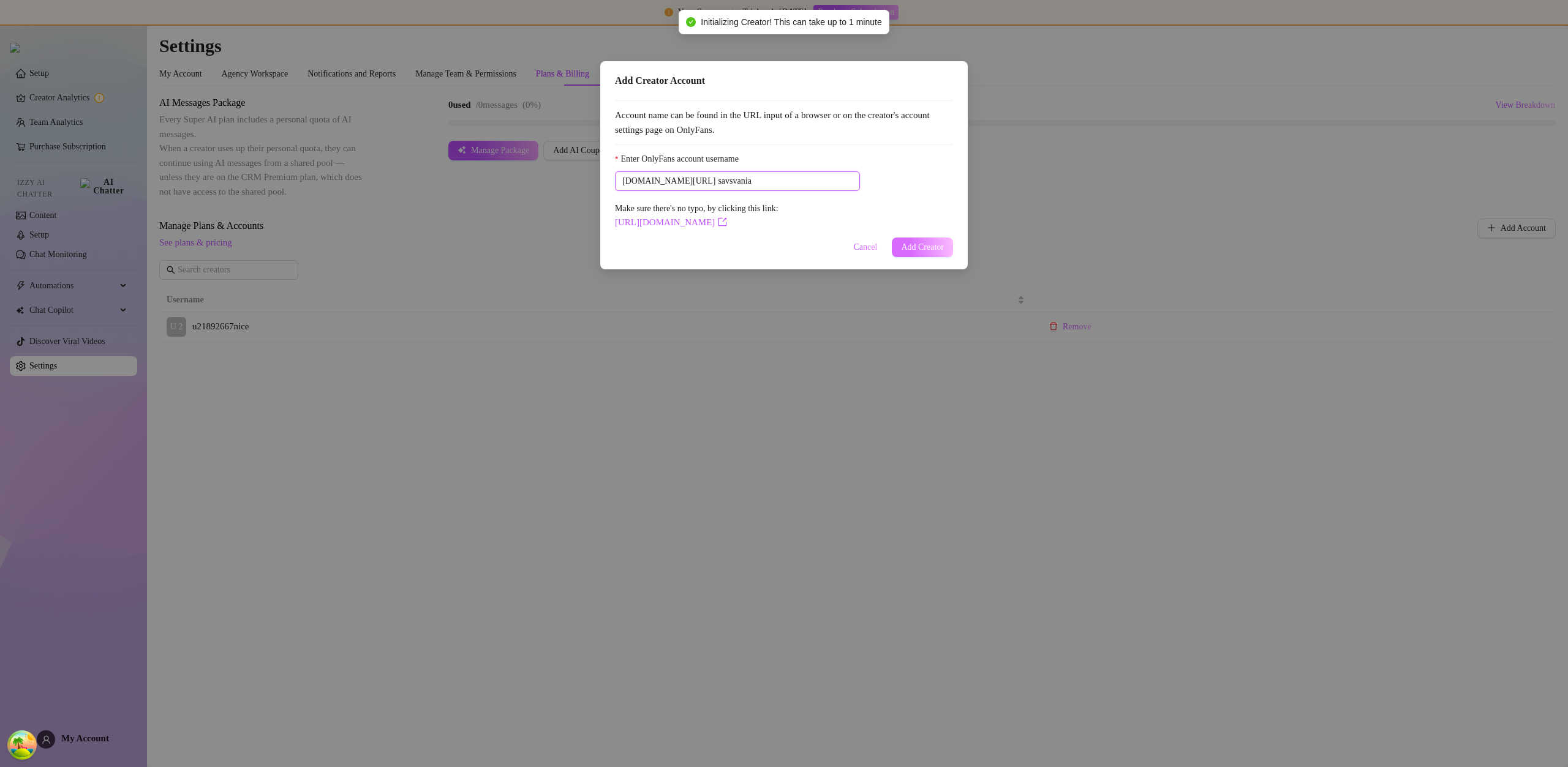
type input "savsvania"
click at [908, 242] on span "Add Creator" at bounding box center [922, 247] width 43 height 10
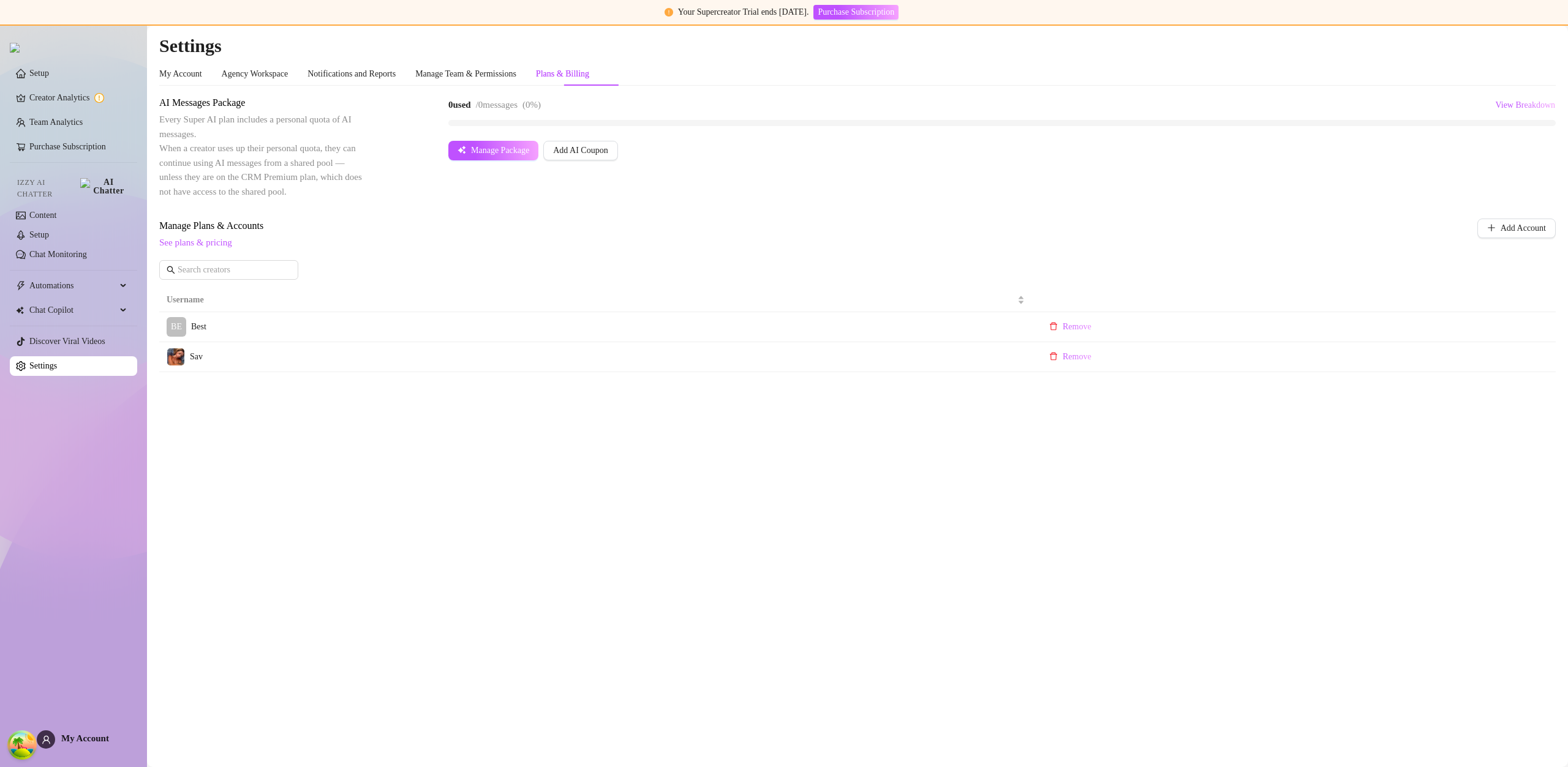
click at [81, 150] on link "Purchase Subscription" at bounding box center [67, 147] width 76 height 10
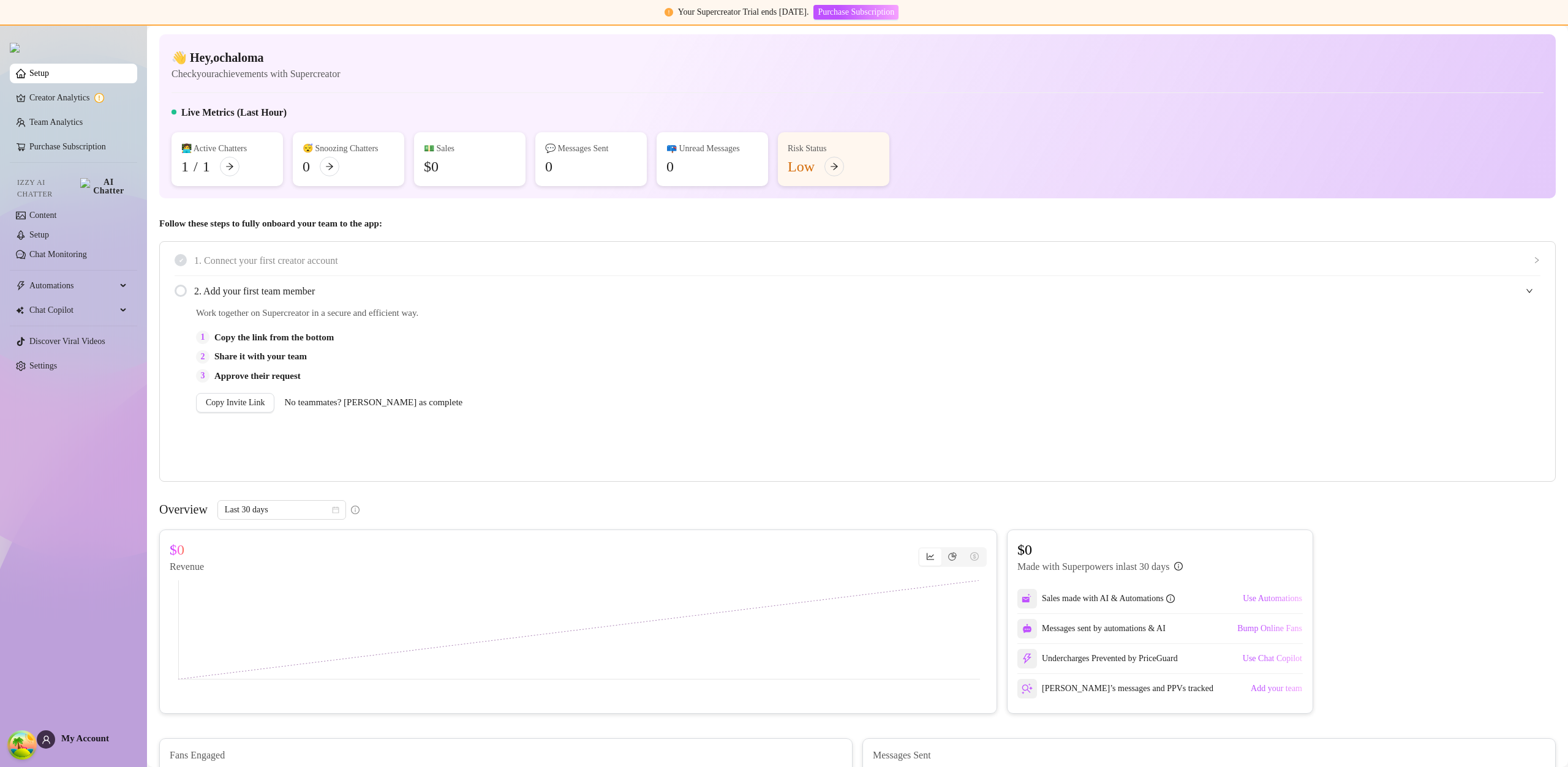
click at [106, 142] on link "Purchase Subscription" at bounding box center [67, 147] width 76 height 10
click at [99, 151] on link "Purchase Subscription" at bounding box center [67, 147] width 76 height 10
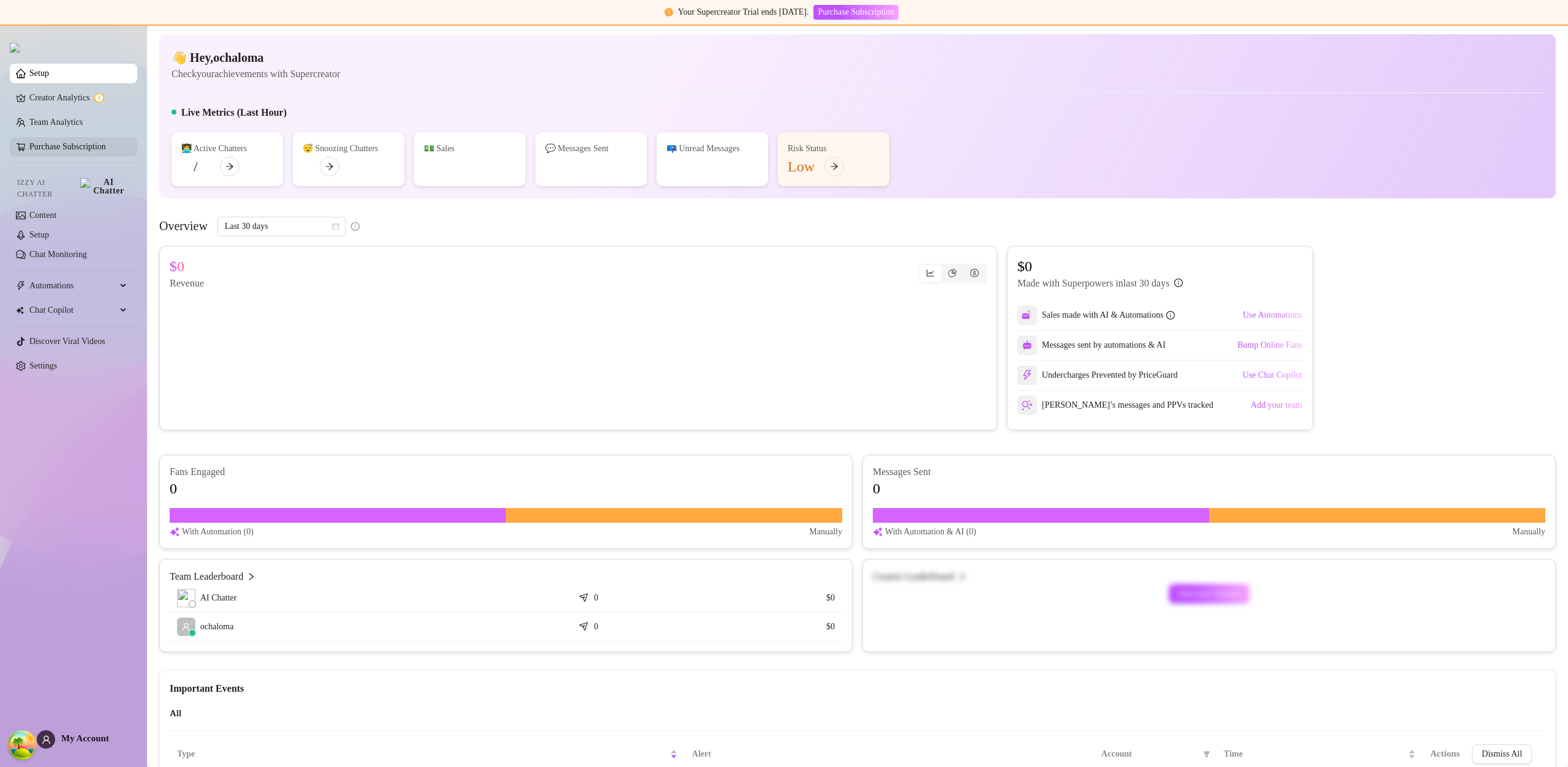
click at [99, 151] on link "Purchase Subscription" at bounding box center [67, 147] width 76 height 10
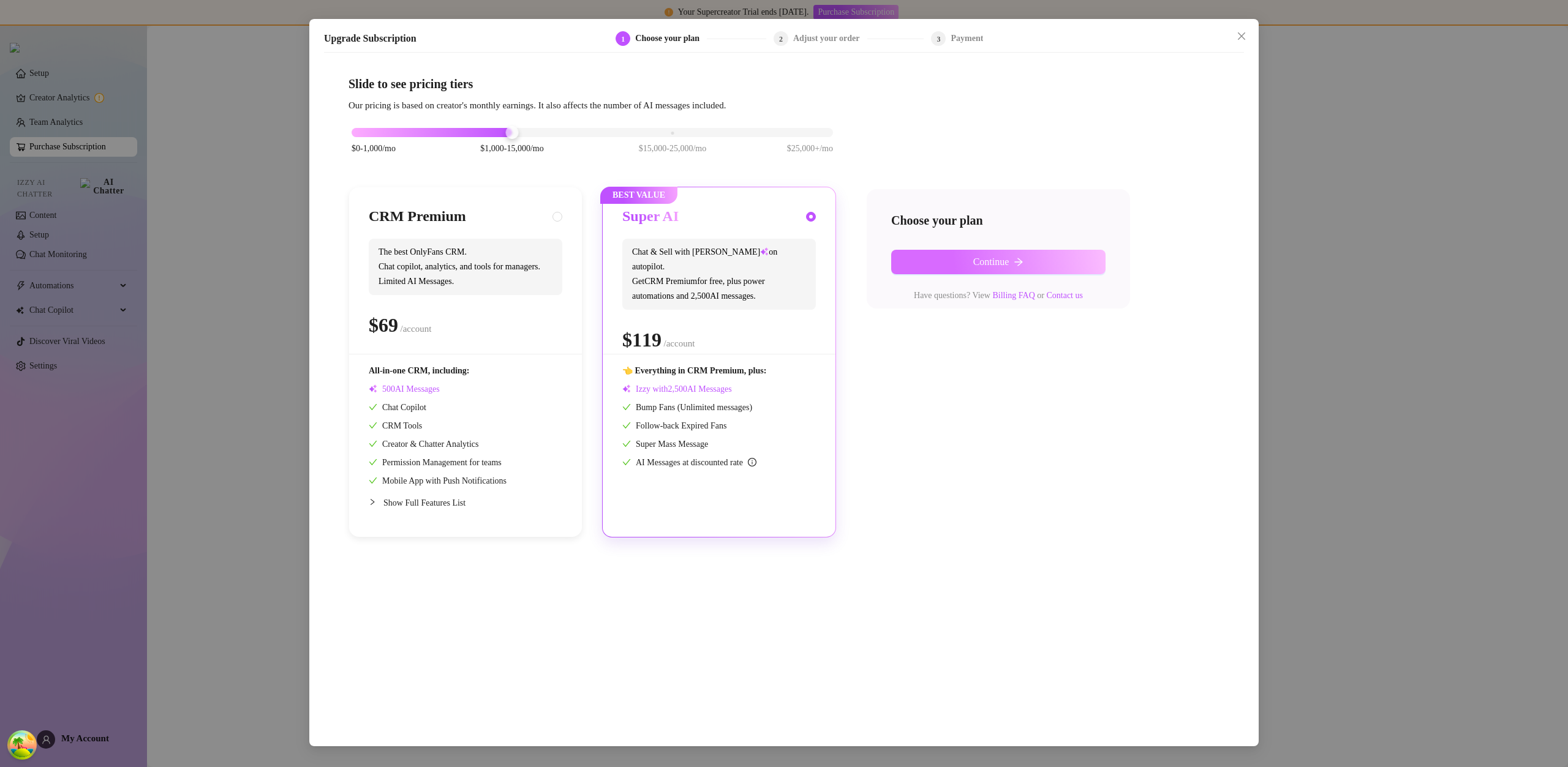
click at [958, 262] on button "Continue" at bounding box center [998, 262] width 215 height 24
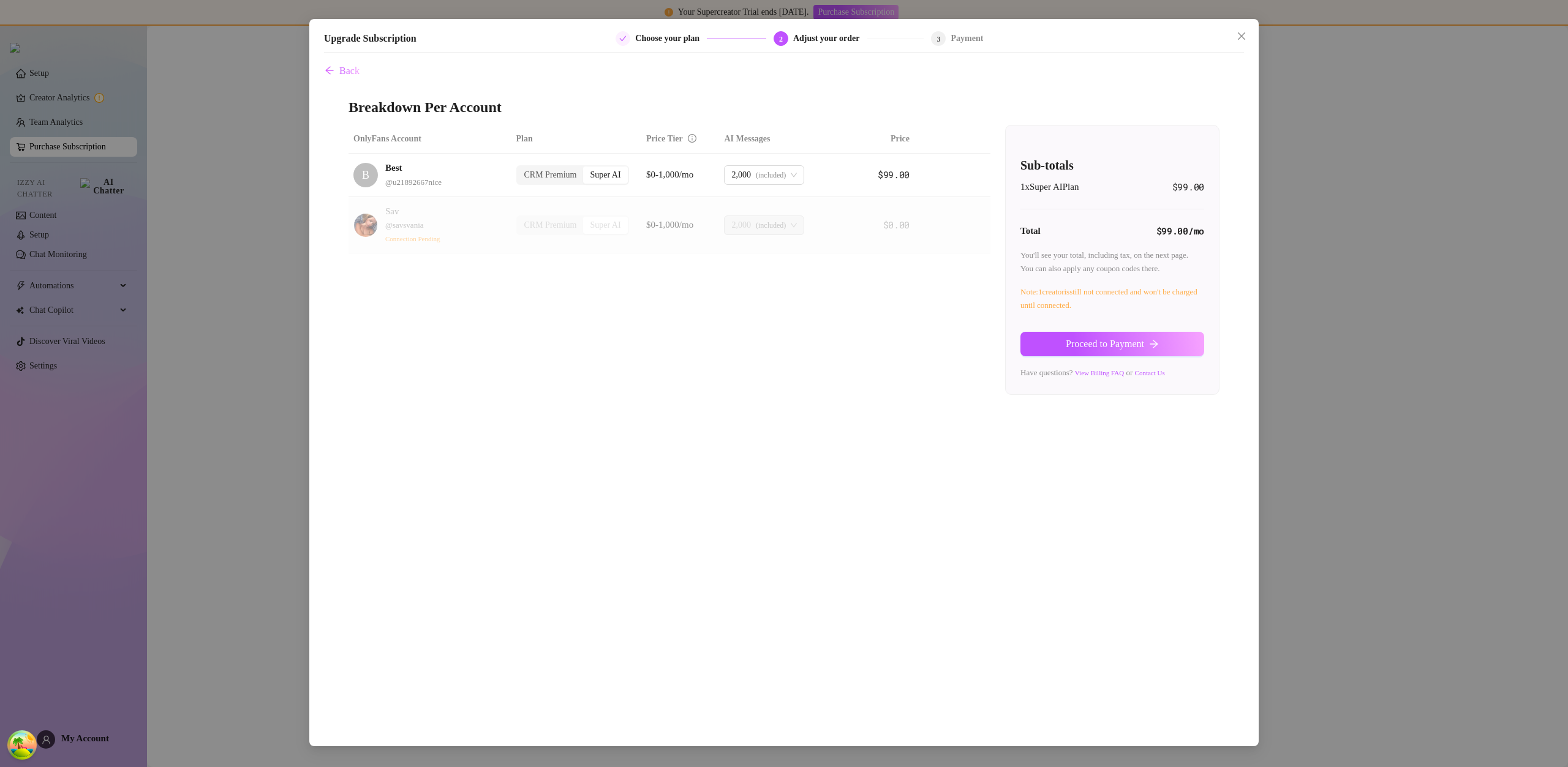
click at [1183, 349] on button "Proceed to Payment" at bounding box center [1112, 344] width 184 height 24
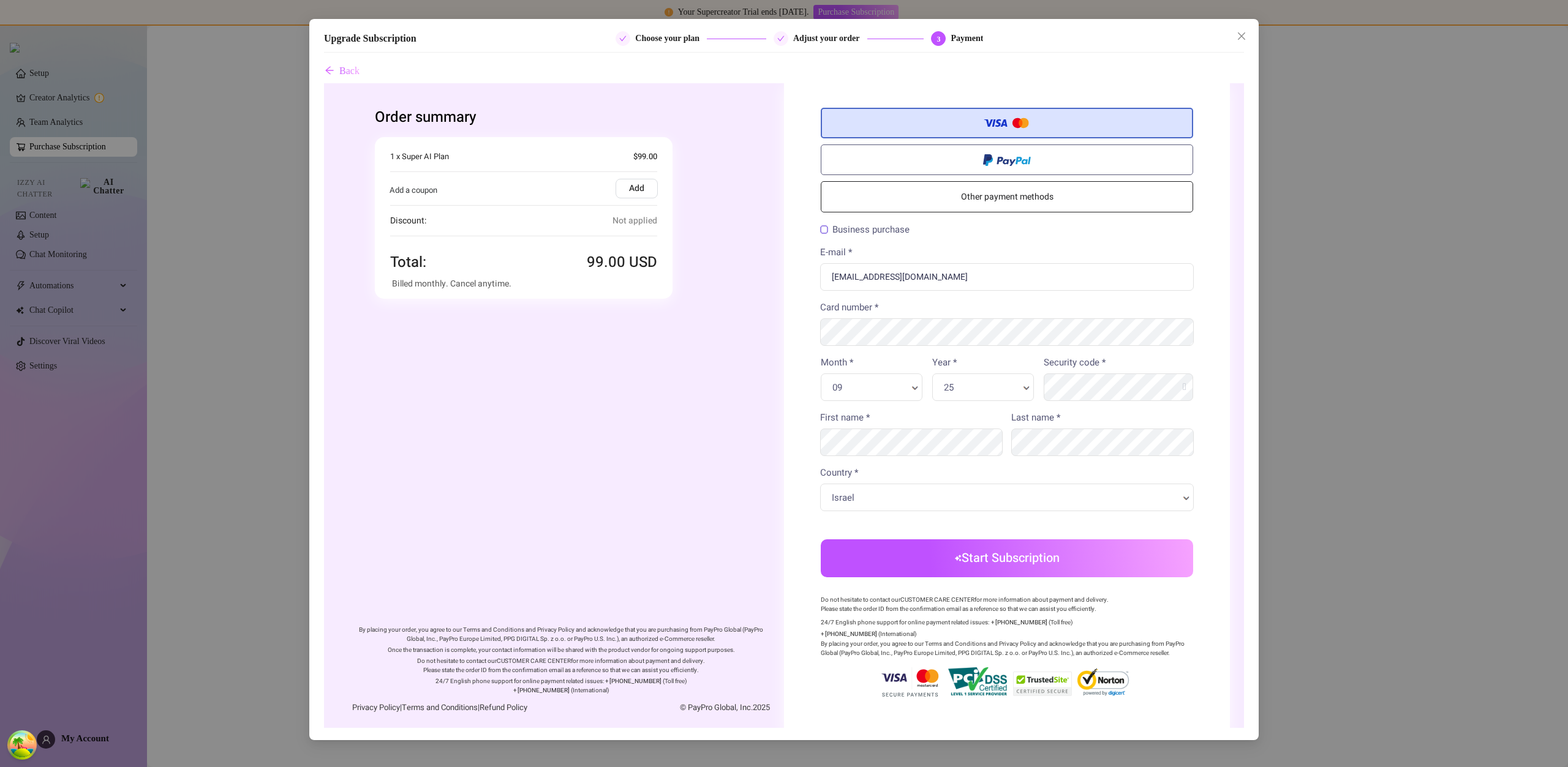
click at [988, 380] on div "25 Year * Year *" at bounding box center [983, 388] width 102 height 28
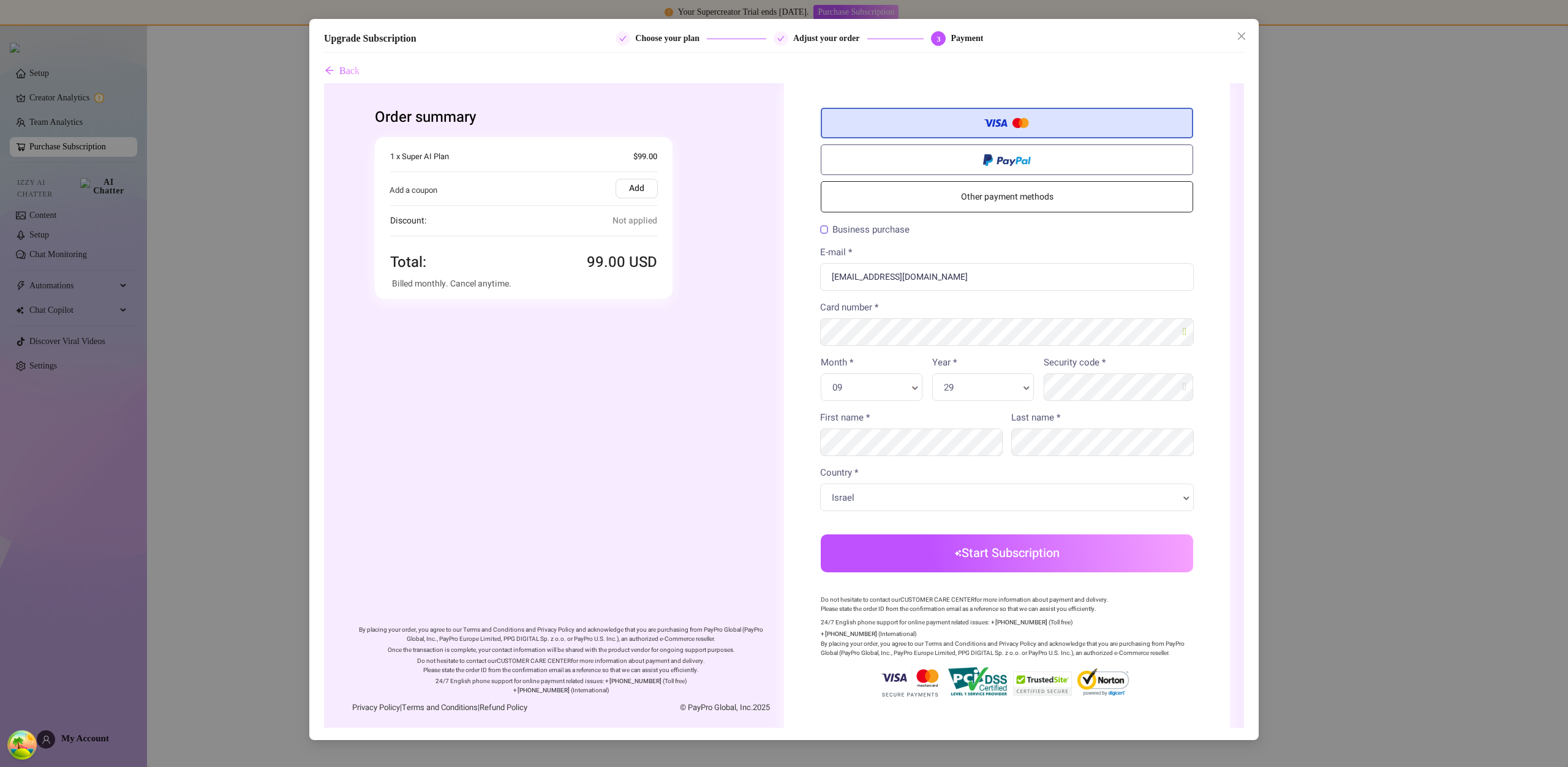
click at [1038, 551] on button "Start Subscription" at bounding box center [1007, 554] width 372 height 38
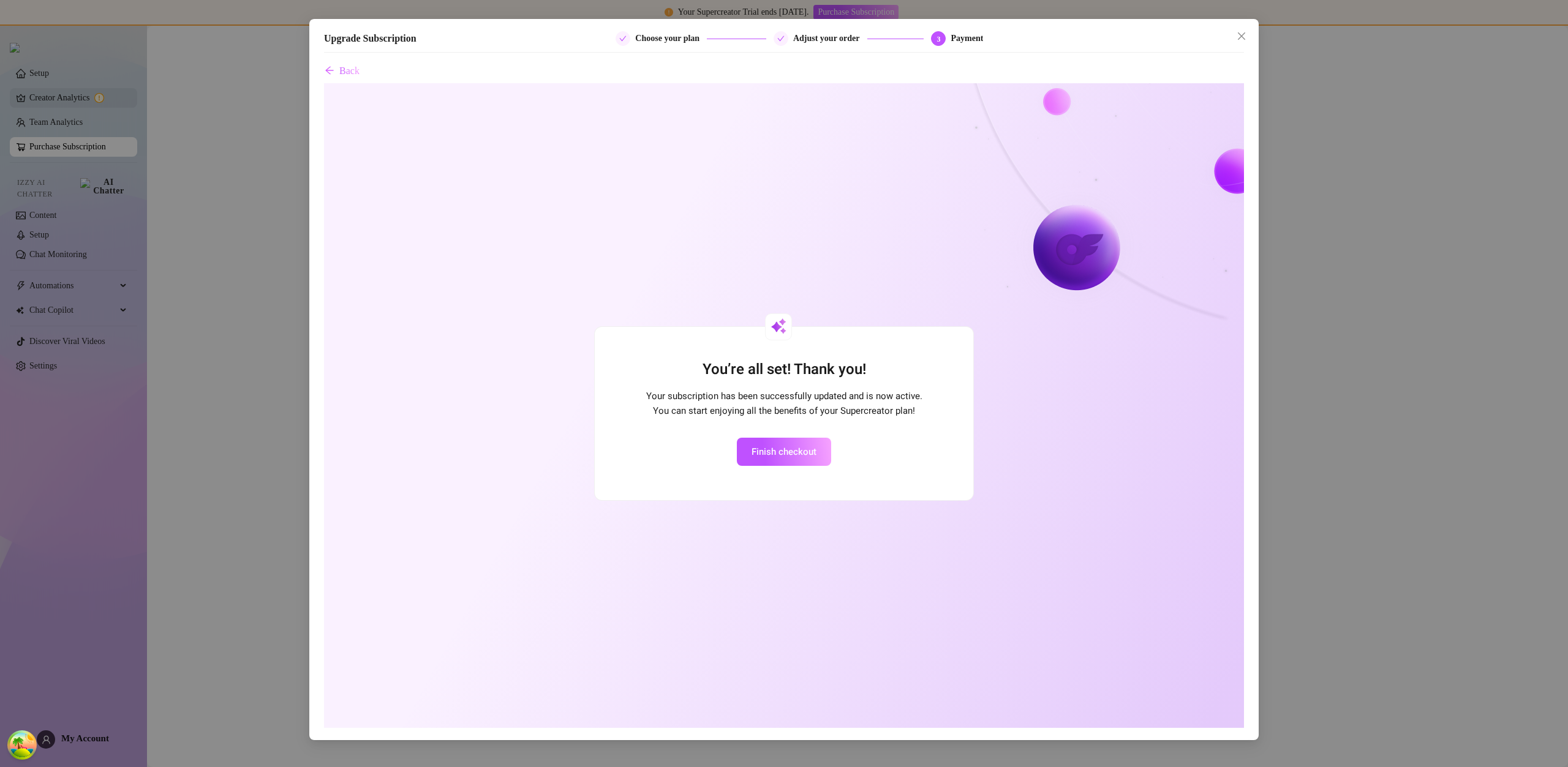
click at [1243, 32] on icon "close" at bounding box center [1240, 36] width 10 height 10
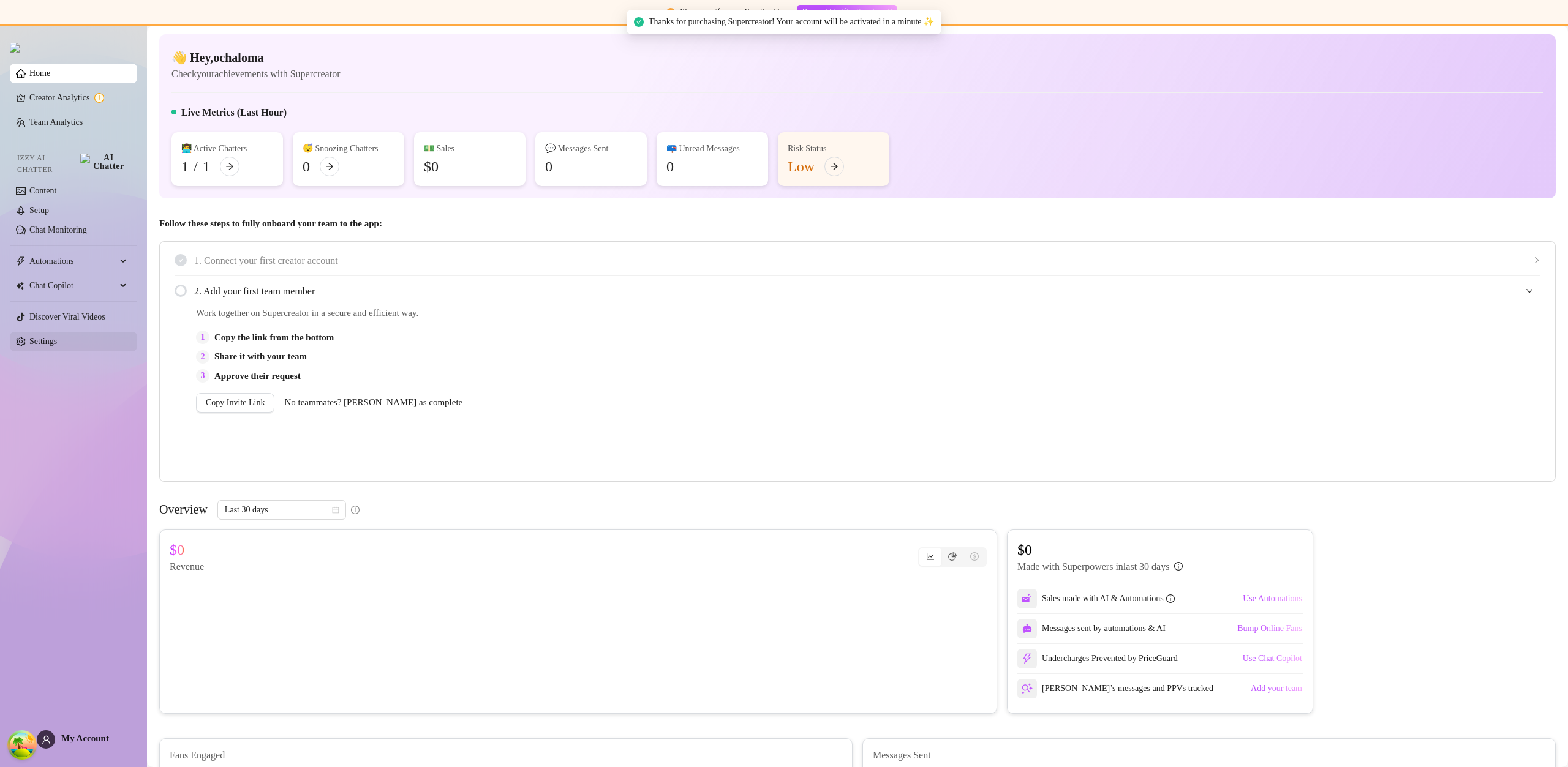
click at [57, 338] on link "Settings" at bounding box center [43, 341] width 28 height 10
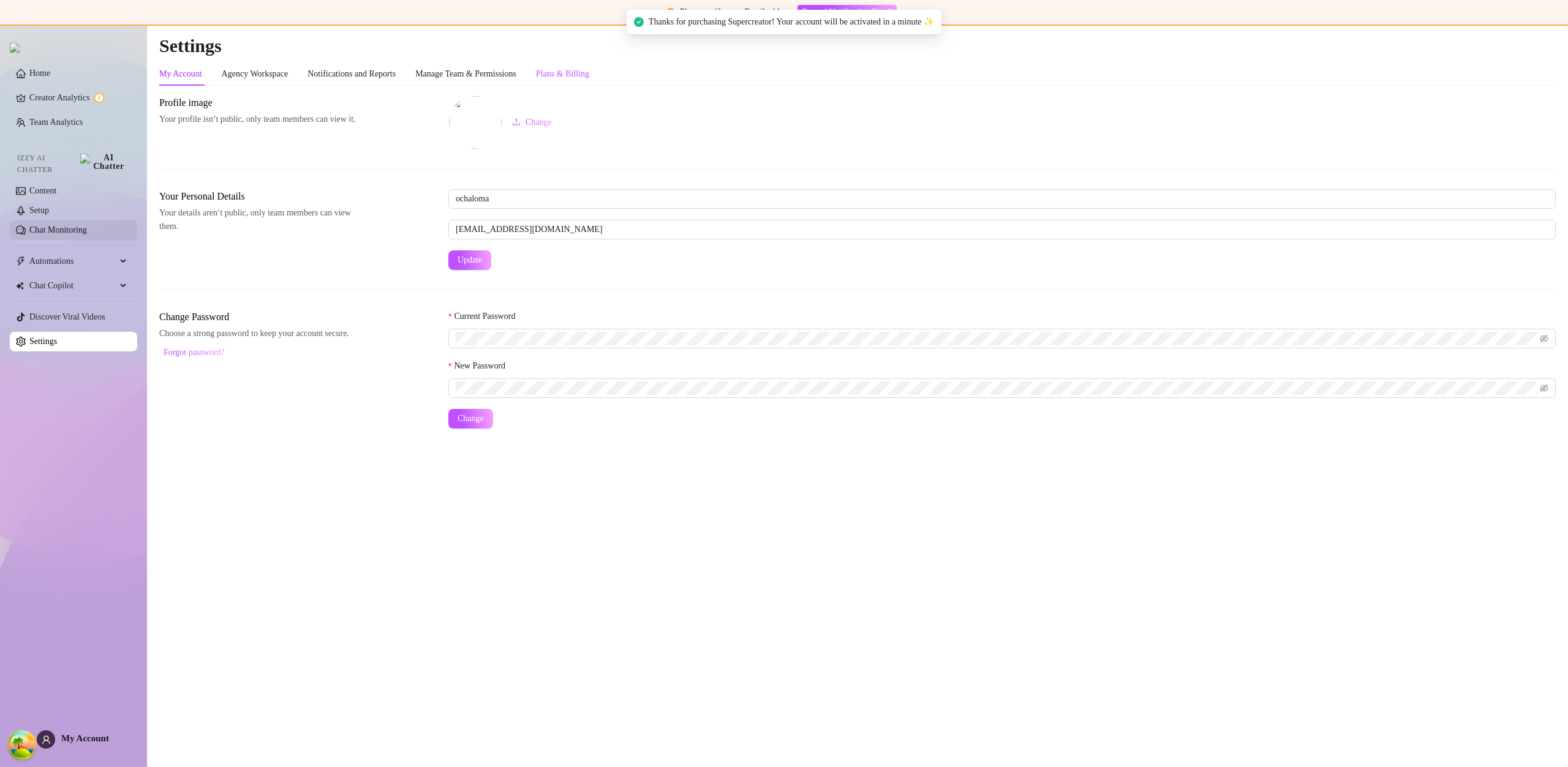
click at [589, 71] on div "Plans & Billing" at bounding box center [562, 74] width 53 height 13
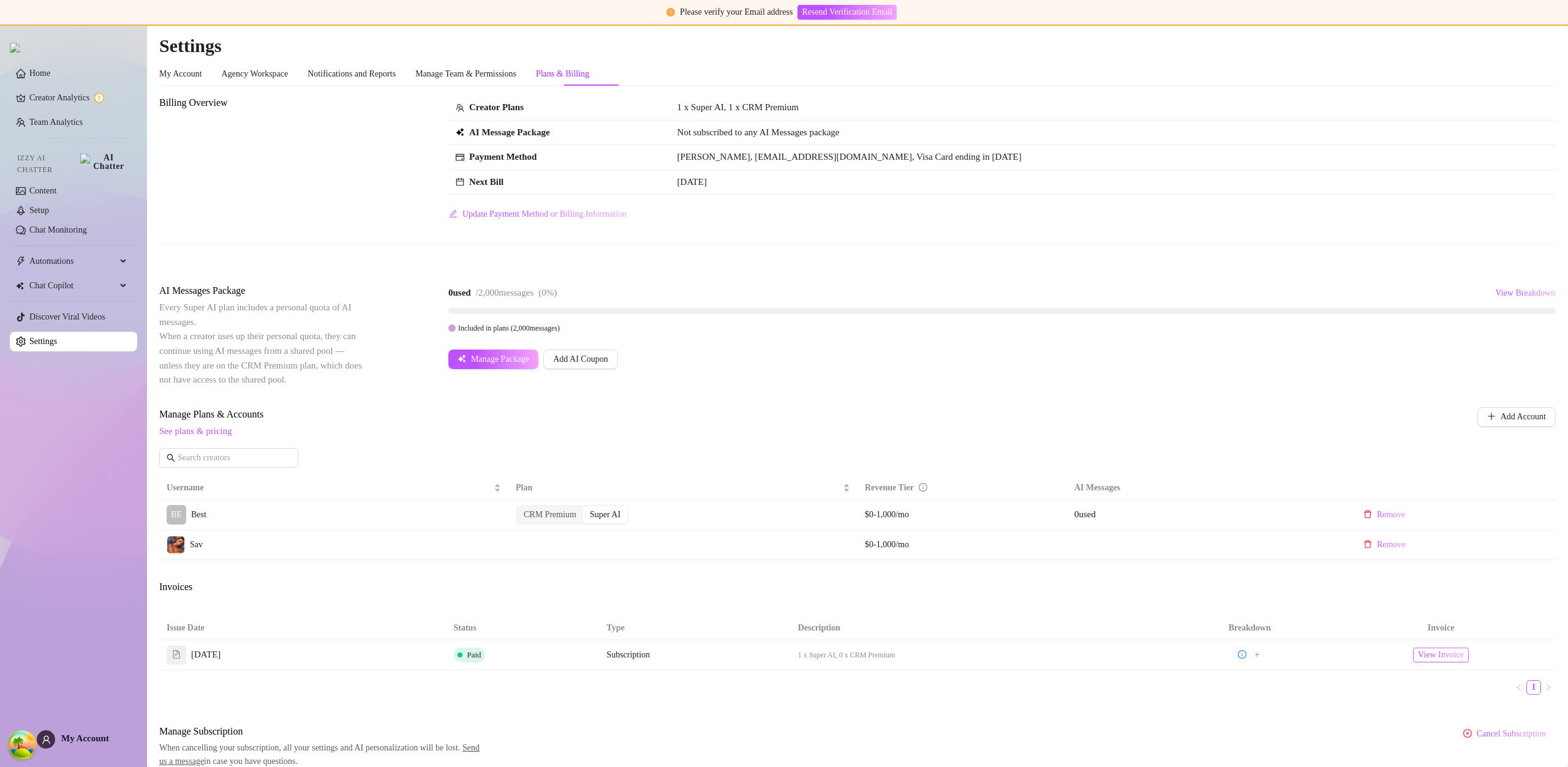
click at [1430, 653] on span "View Invoice" at bounding box center [1441, 655] width 46 height 13
click at [1418, 656] on span "View Invoice" at bounding box center [1441, 655] width 46 height 13
click at [618, 544] on div "Super AI" at bounding box center [605, 544] width 44 height 17
click at [586, 538] on input "Super AI" at bounding box center [586, 538] width 0 height 0
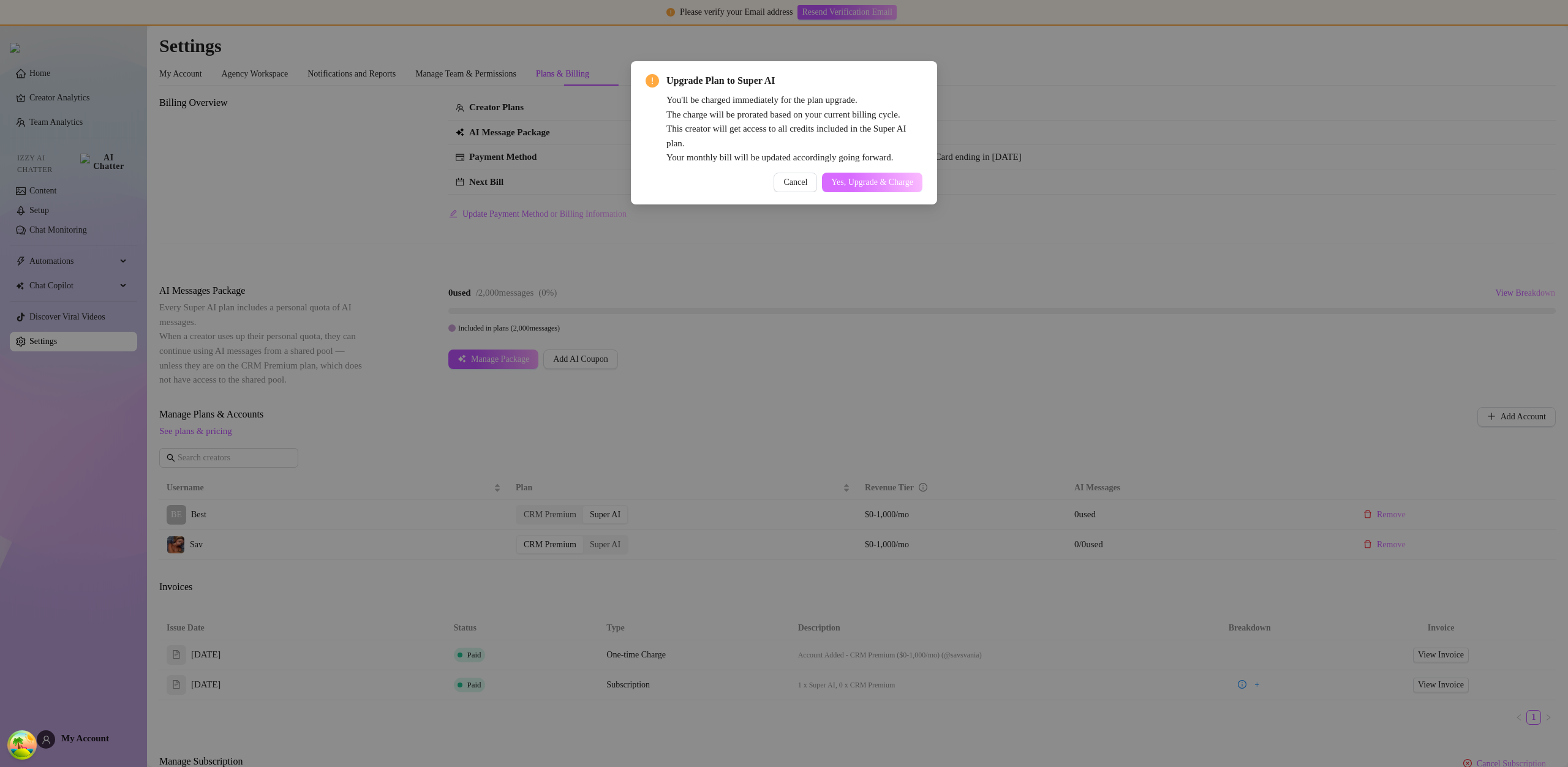
click at [891, 185] on span "Yes, Upgrade & Charge" at bounding box center [872, 182] width 82 height 10
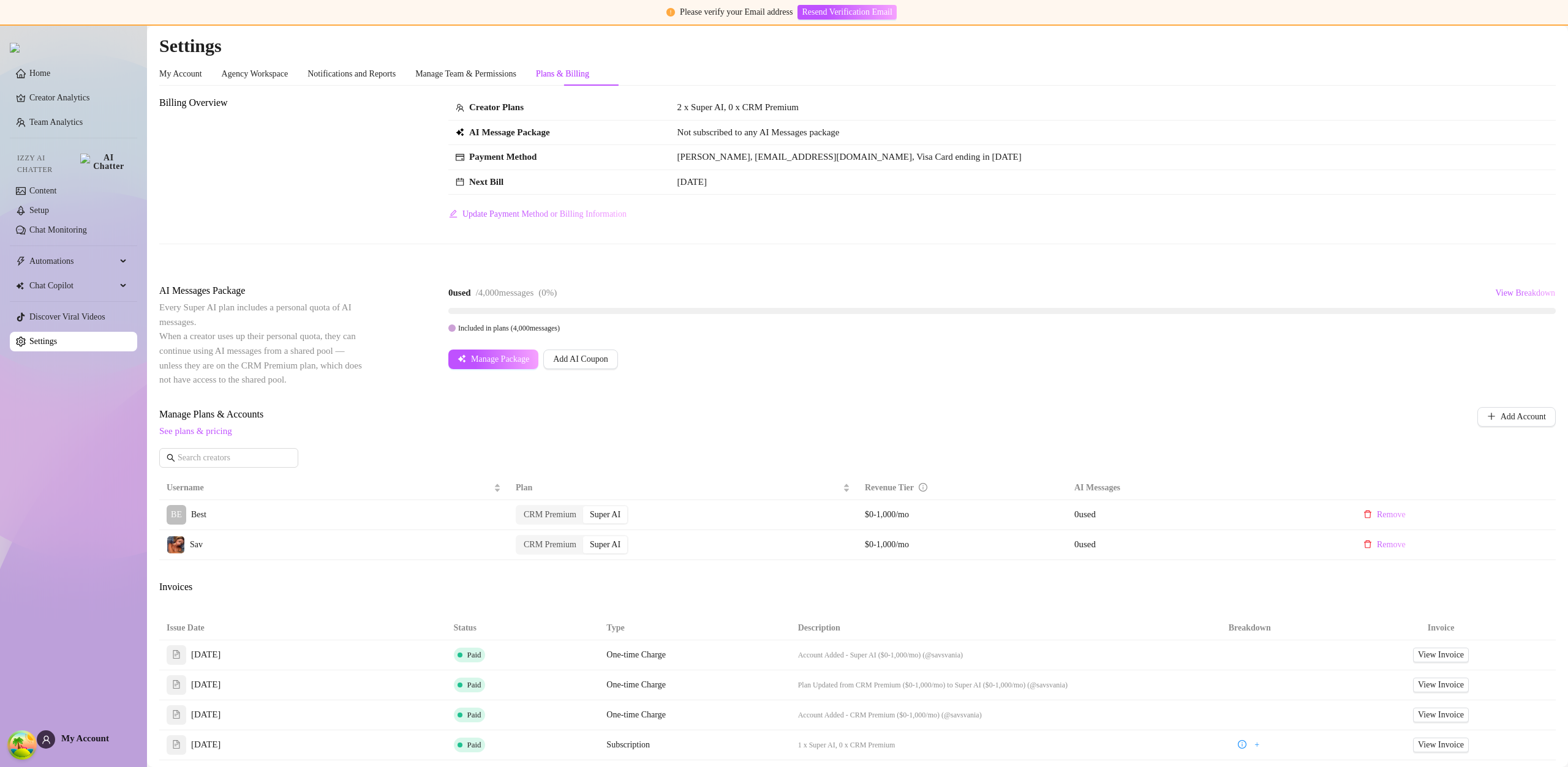
click at [575, 76] on div "Plans & Billing" at bounding box center [562, 74] width 53 height 13
click at [56, 186] on link "Content" at bounding box center [42, 190] width 27 height 10
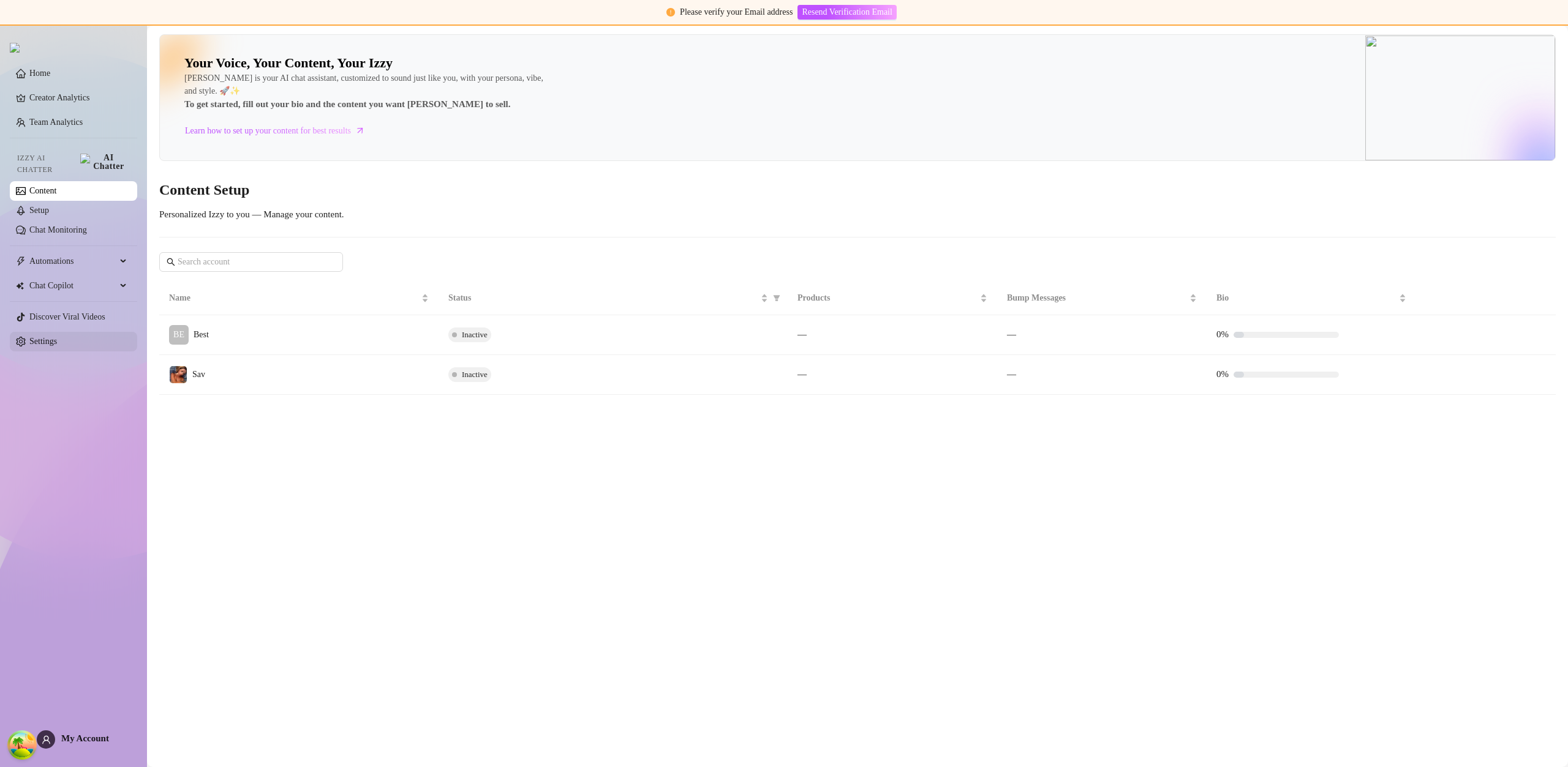
click at [57, 337] on link "Settings" at bounding box center [43, 341] width 28 height 10
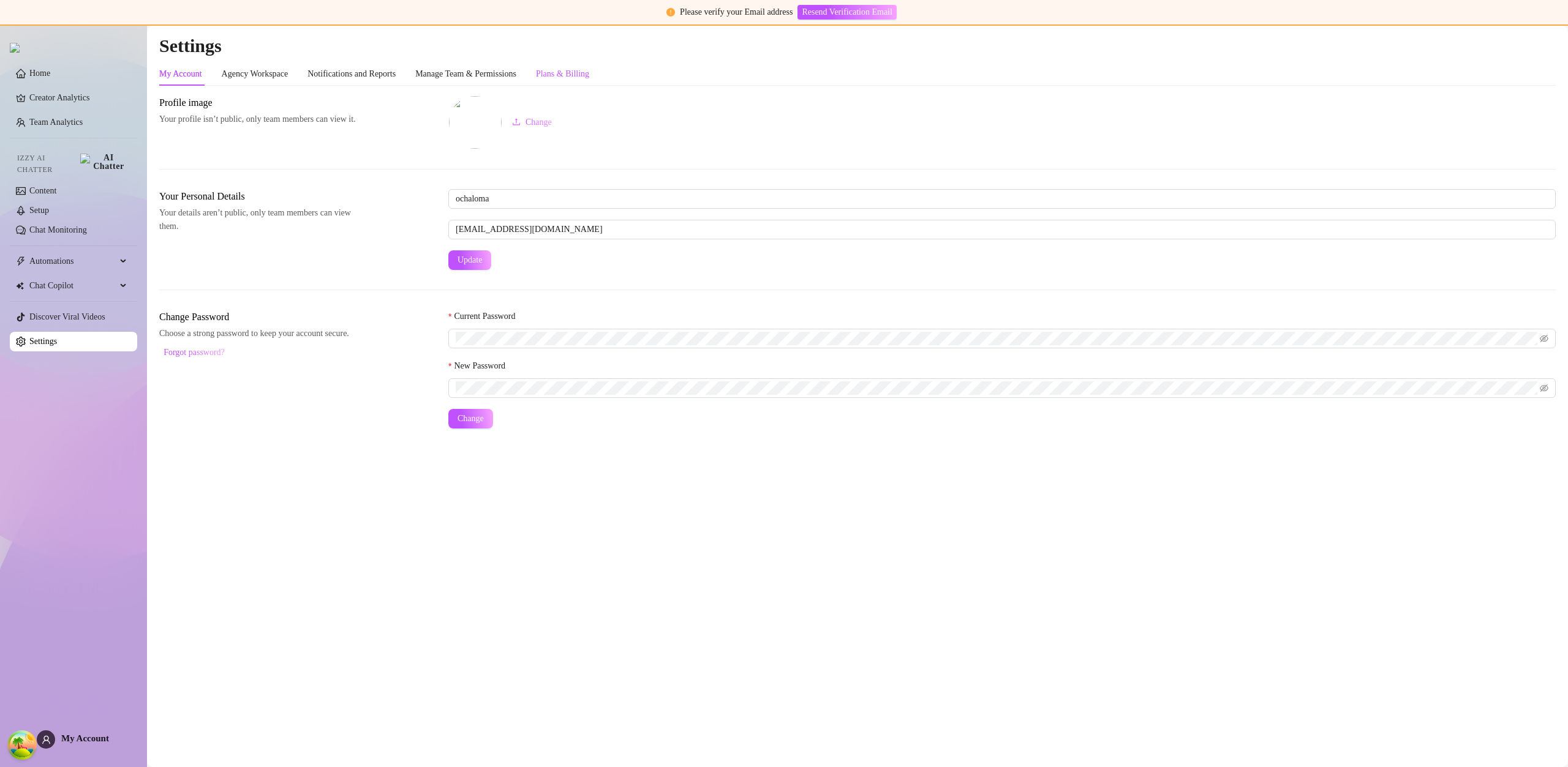
click at [583, 76] on div "Plans & Billing" at bounding box center [562, 74] width 53 height 13
click at [583, 75] on div "Plans & Billing" at bounding box center [562, 74] width 53 height 13
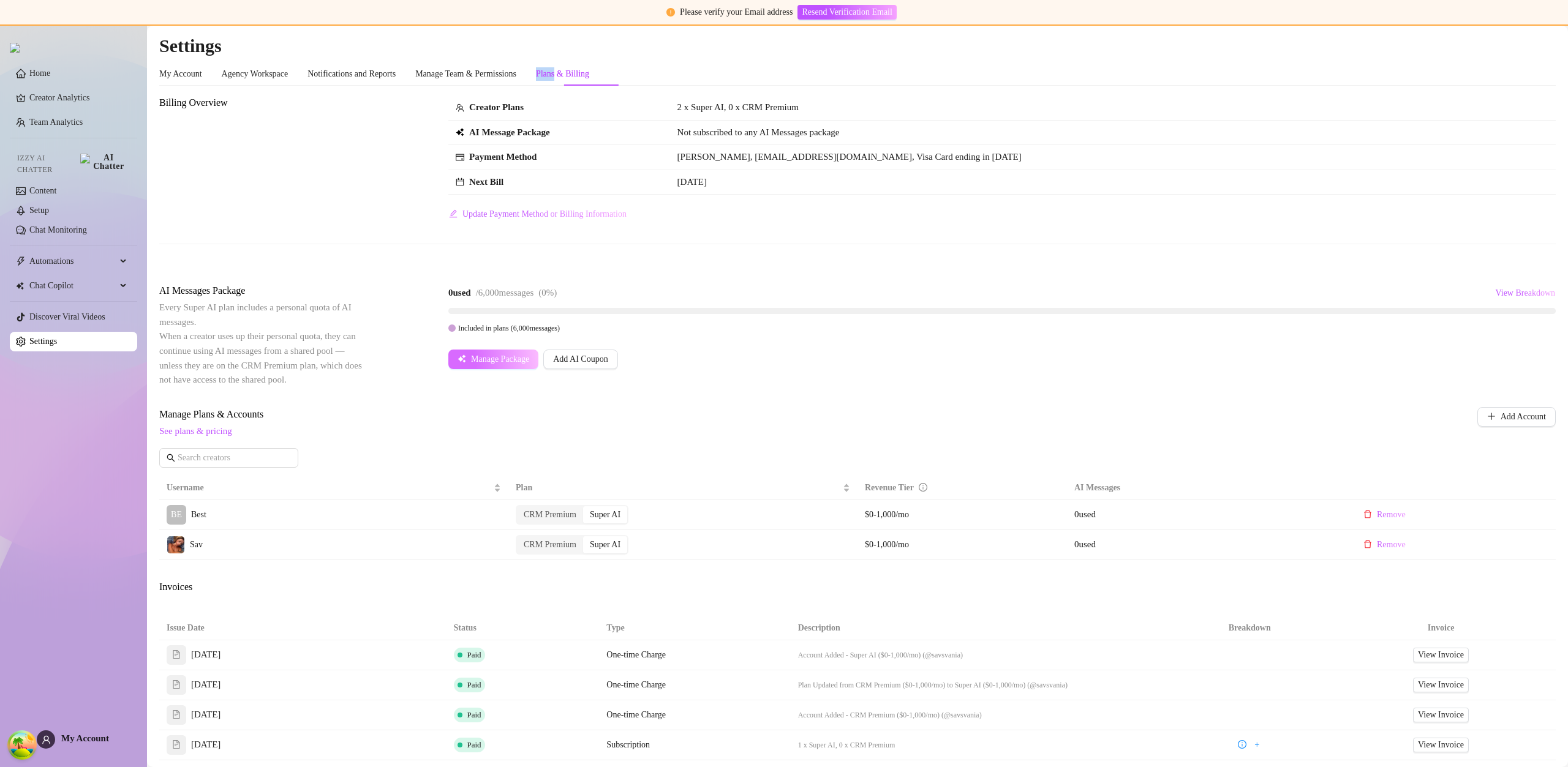
click at [490, 357] on span "Manage Package" at bounding box center [500, 359] width 58 height 10
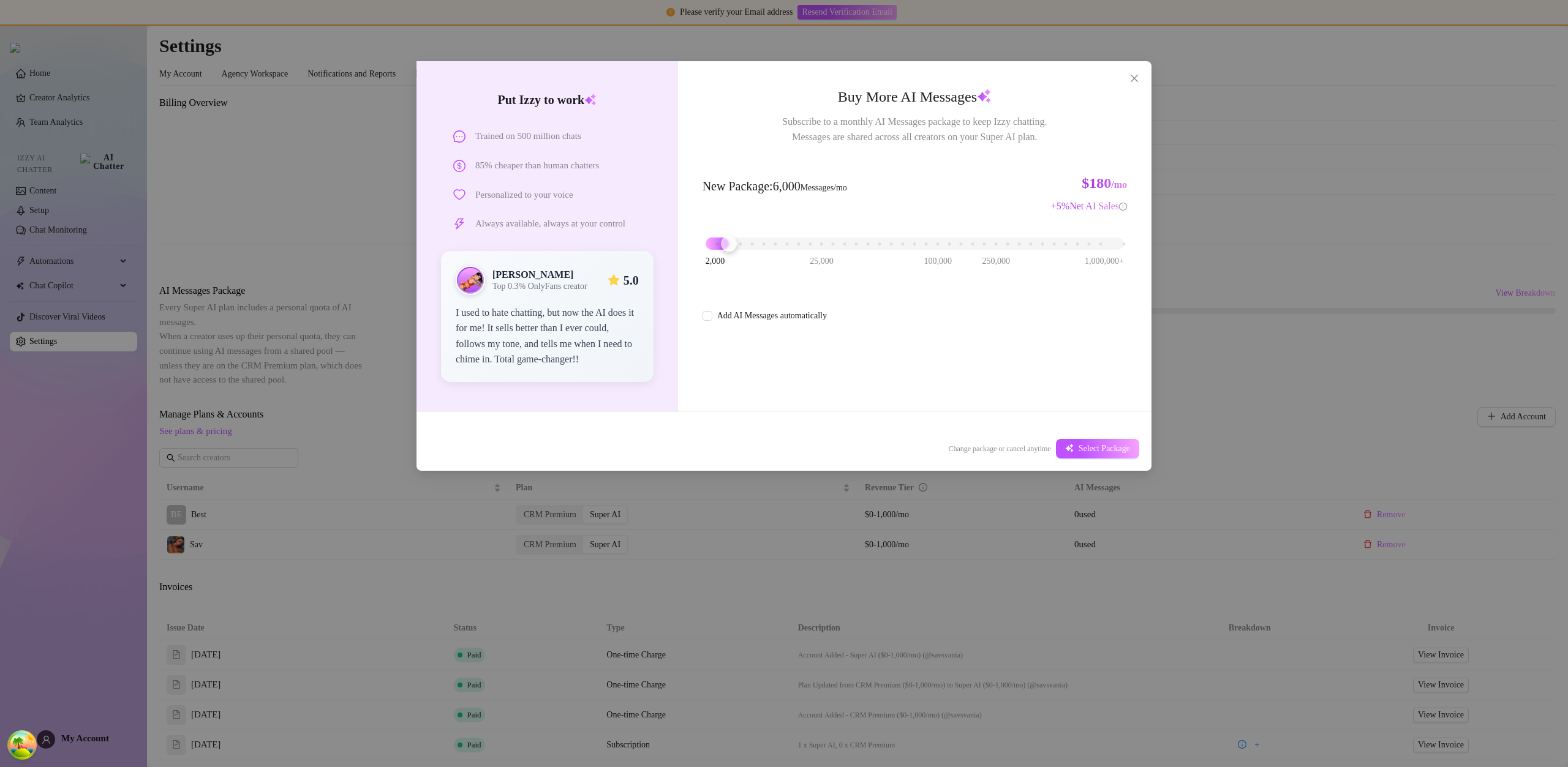
click at [728, 242] on div "2,000 25,000 100,000 250,000 1,000,000+" at bounding box center [914, 239] width 418 height 7
click at [1106, 450] on span "Select Package" at bounding box center [1104, 448] width 51 height 10
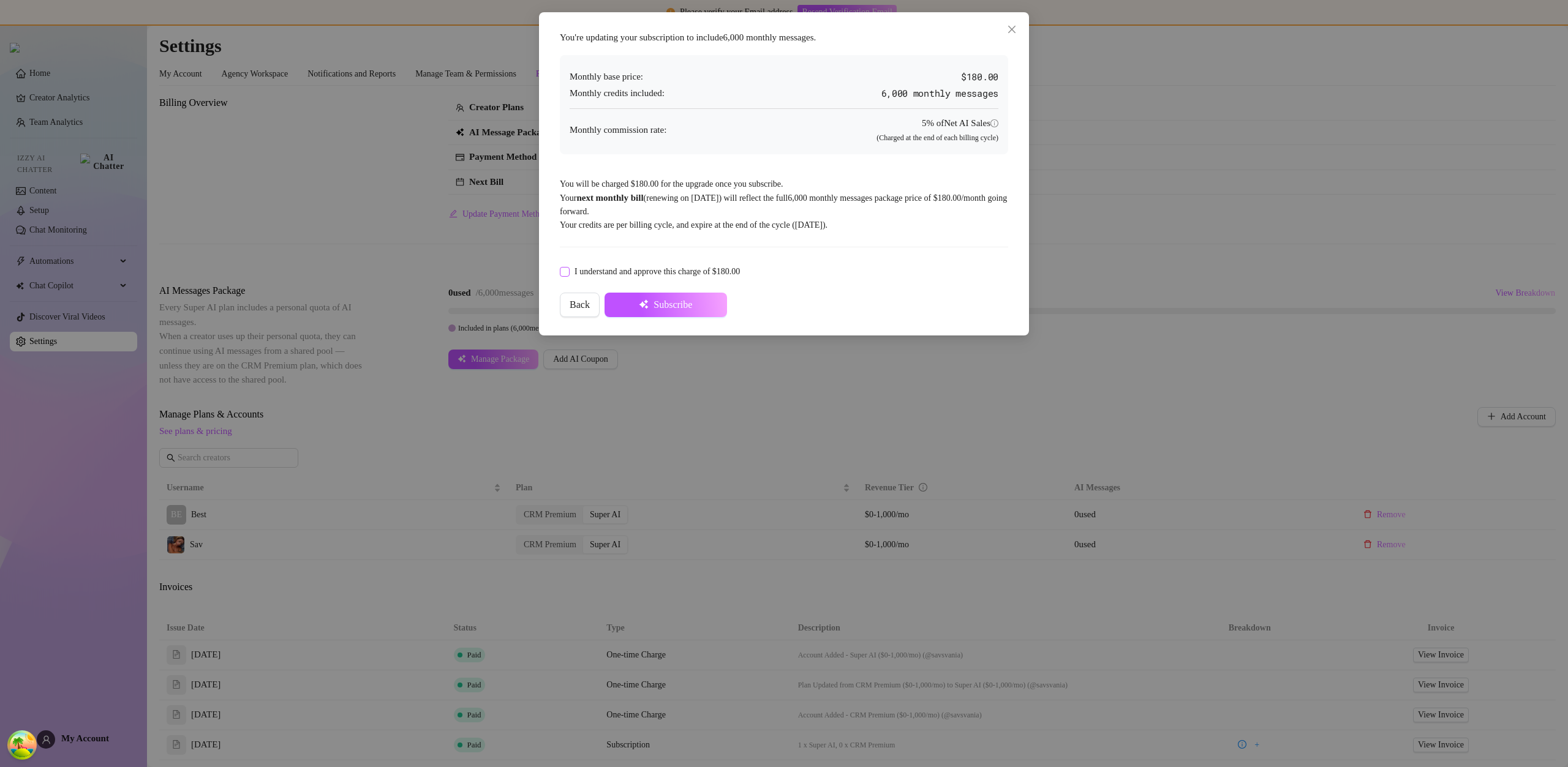
click at [591, 275] on span "I understand and approve this charge of $180.00" at bounding box center [657, 272] width 175 height 13
click at [569, 275] on input "I understand and approve this charge of $180.00" at bounding box center [564, 271] width 9 height 9
checkbox input "true"
click at [702, 322] on div "You're updating your subscription to include 6,000 monthly messages . Monthly b…" at bounding box center [784, 174] width 460 height 299
click at [687, 309] on span "Subscribe" at bounding box center [673, 305] width 39 height 11
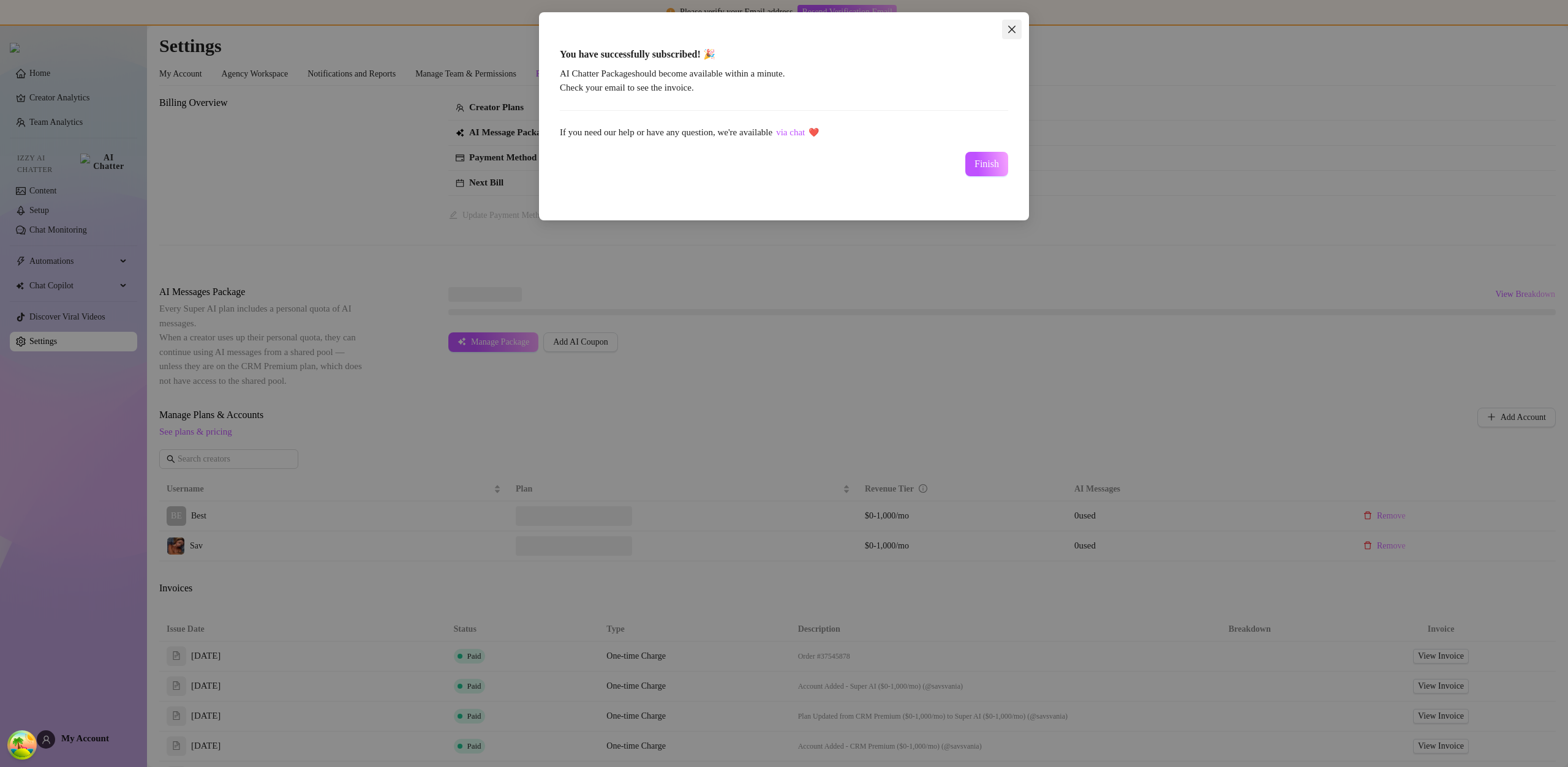
click at [1013, 31] on icon "close" at bounding box center [1012, 29] width 7 height 7
